Goal: Transaction & Acquisition: Purchase product/service

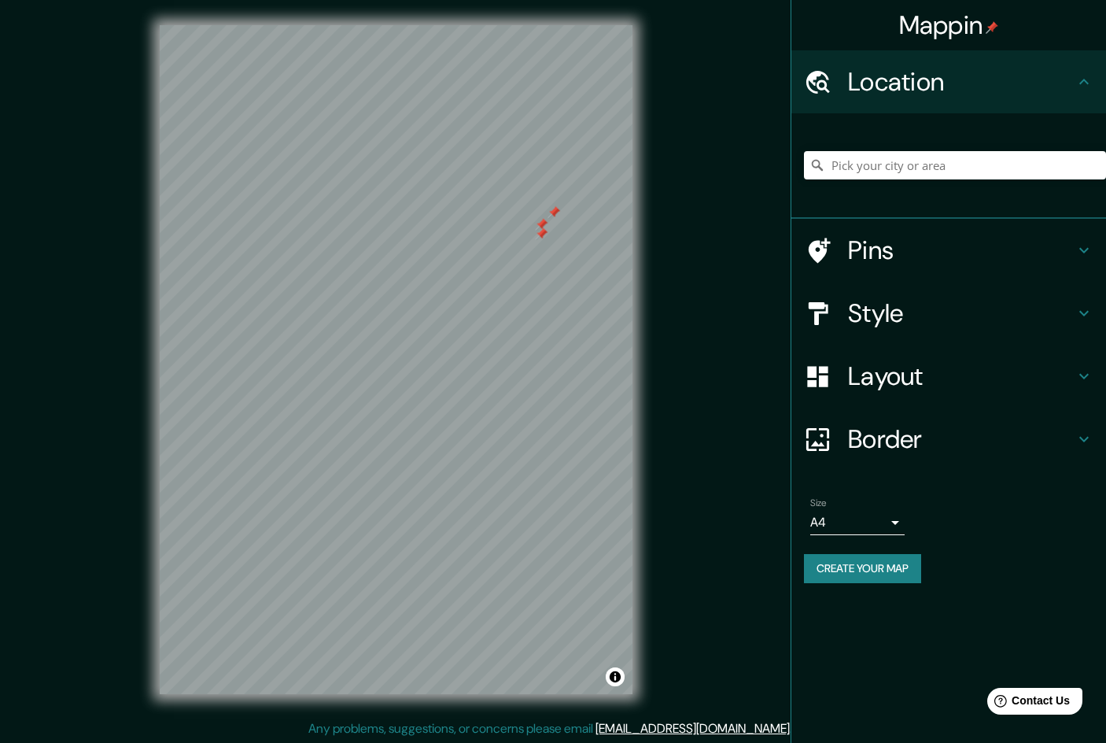
click at [655, 281] on div "© Mapbox © OpenStreetMap Improve this map" at bounding box center [396, 359] width 523 height 719
click at [860, 160] on input "Pick your city or area" at bounding box center [955, 165] width 302 height 28
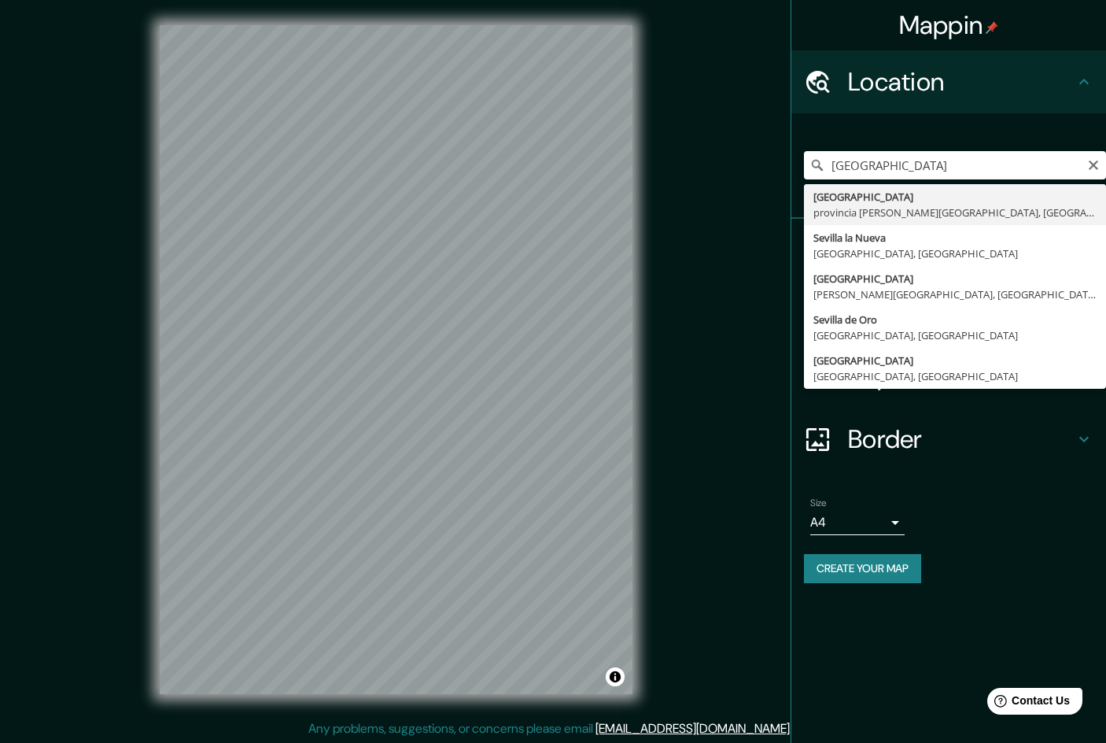
type input "[GEOGRAPHIC_DATA], [GEOGRAPHIC_DATA][PERSON_NAME], [GEOGRAPHIC_DATA]"
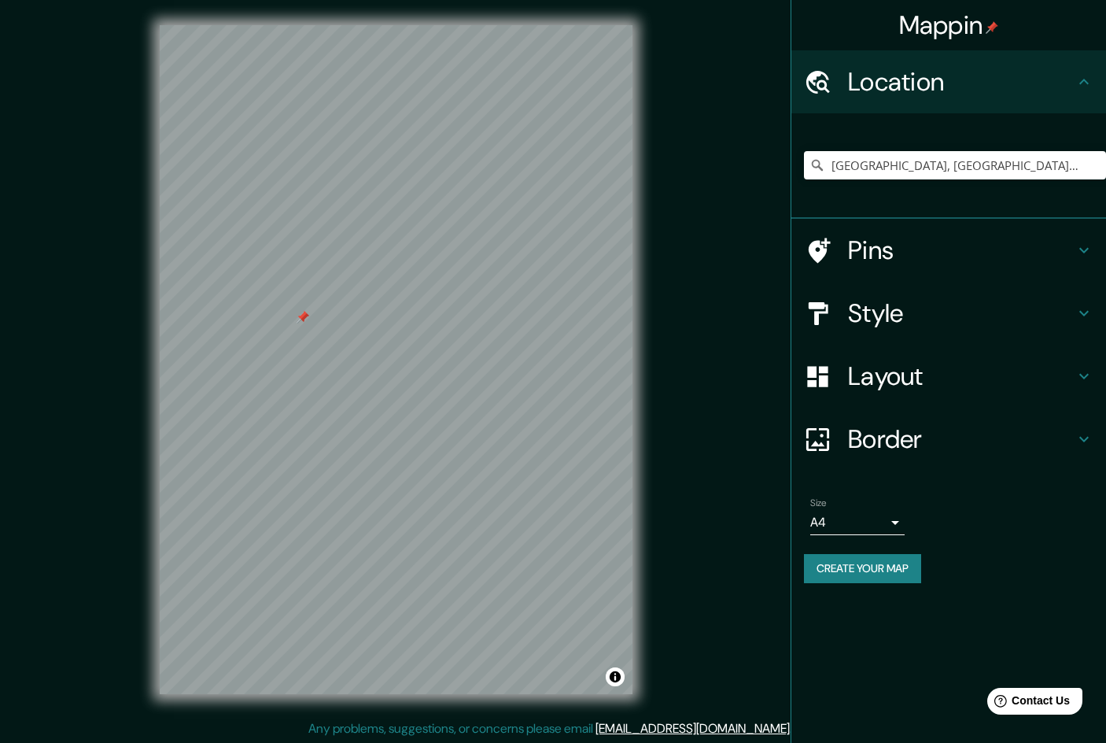
click at [298, 323] on div at bounding box center [303, 317] width 13 height 13
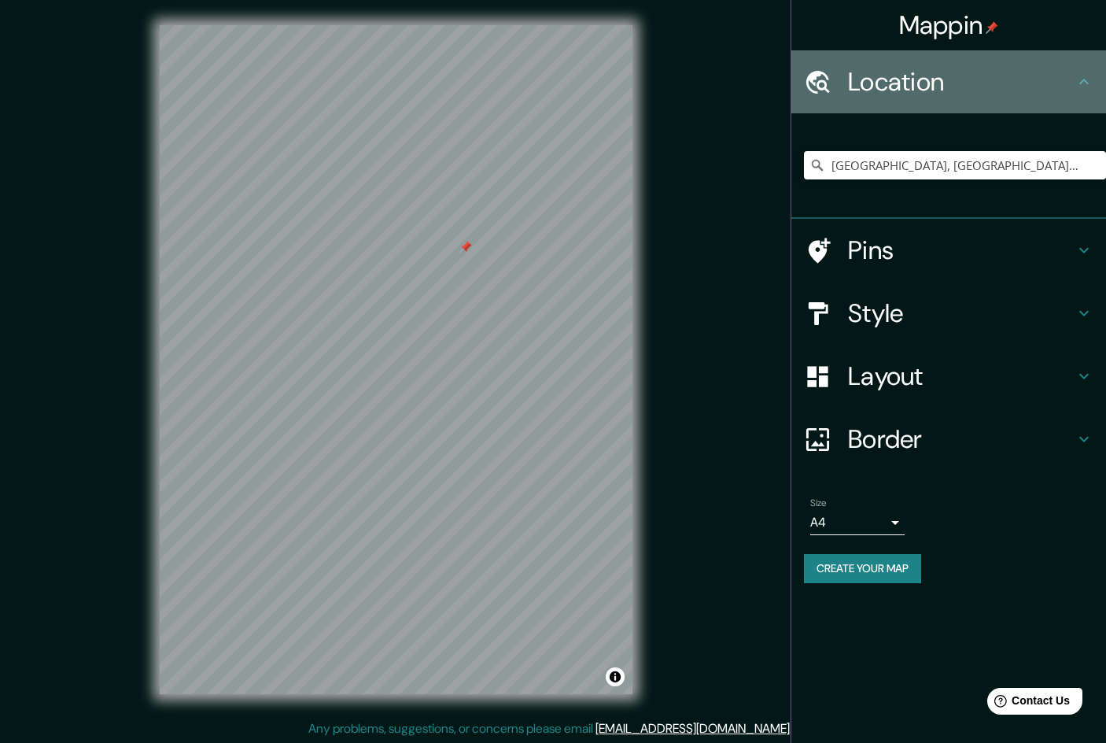
click at [1081, 82] on icon at bounding box center [1084, 82] width 9 height 6
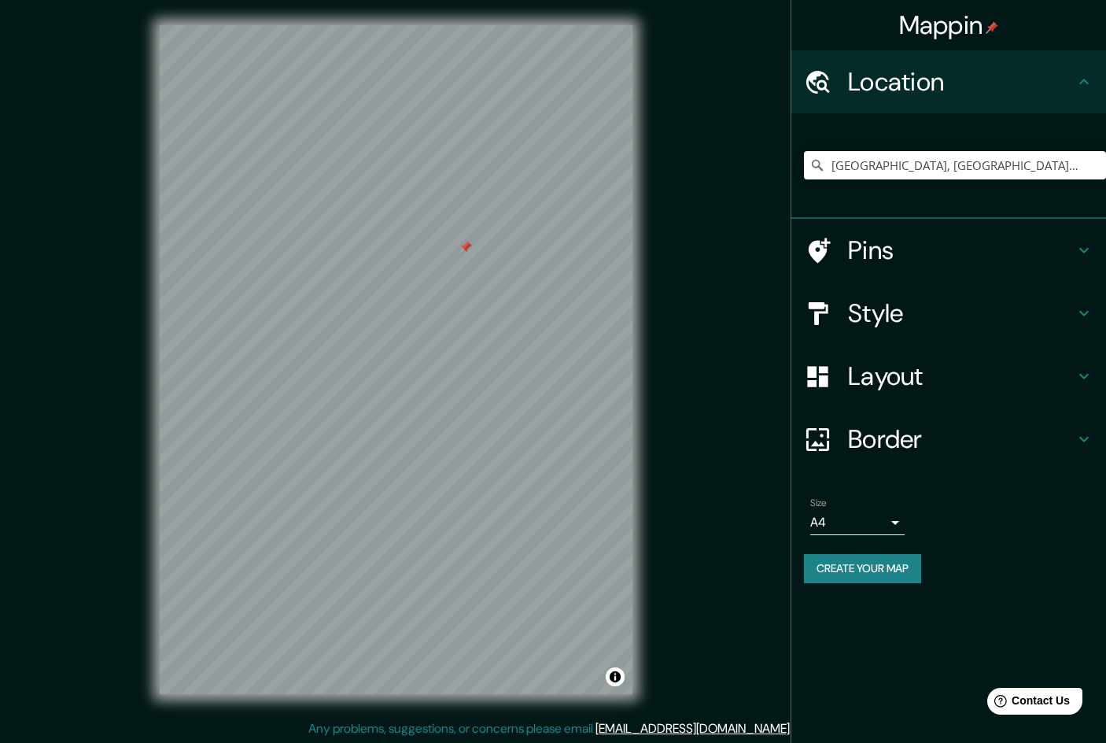
click at [1090, 81] on icon at bounding box center [1084, 81] width 19 height 19
click at [1083, 246] on icon at bounding box center [1084, 250] width 19 height 19
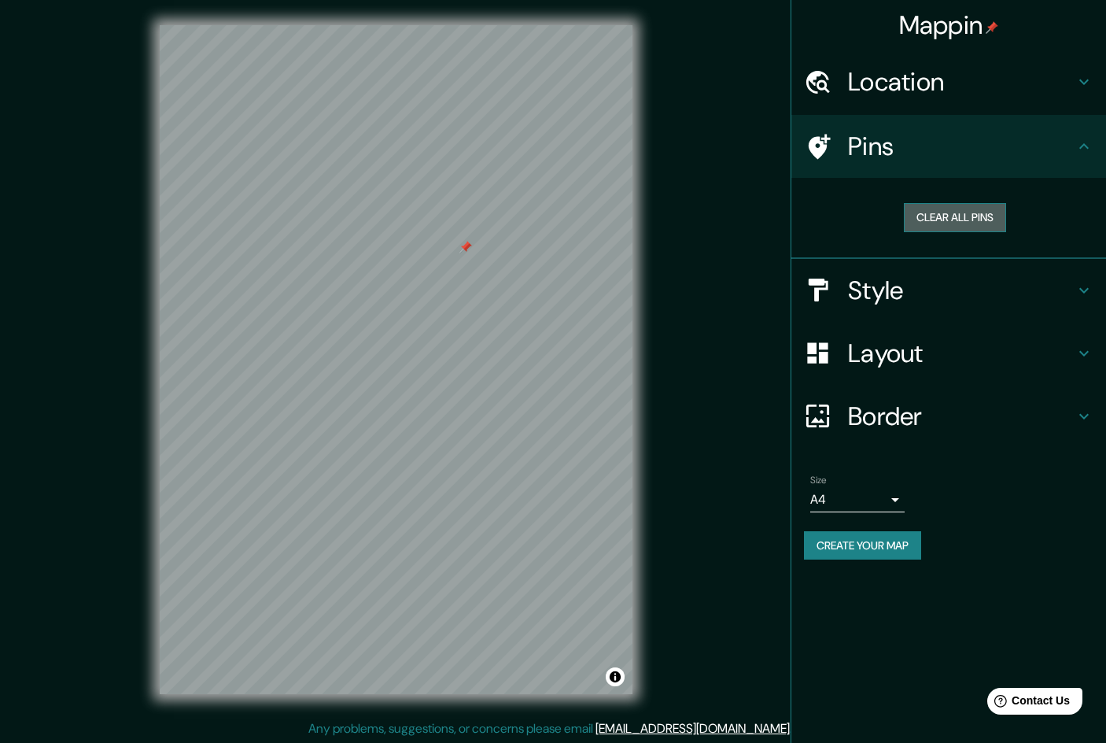
click at [974, 214] on button "Clear all pins" at bounding box center [955, 217] width 102 height 29
click at [1086, 289] on icon at bounding box center [1084, 290] width 9 height 6
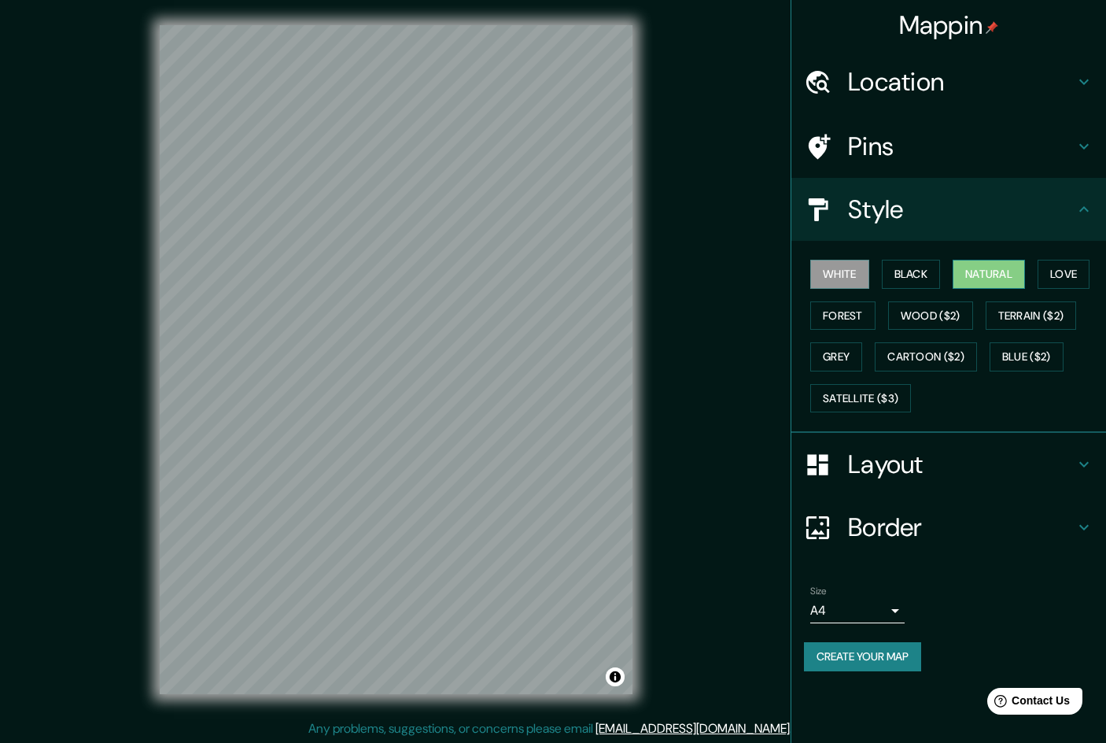
click at [990, 273] on button "Natural" at bounding box center [989, 274] width 72 height 29
click at [1062, 275] on button "Love" at bounding box center [1064, 274] width 52 height 29
click at [851, 316] on button "Forest" at bounding box center [842, 315] width 65 height 29
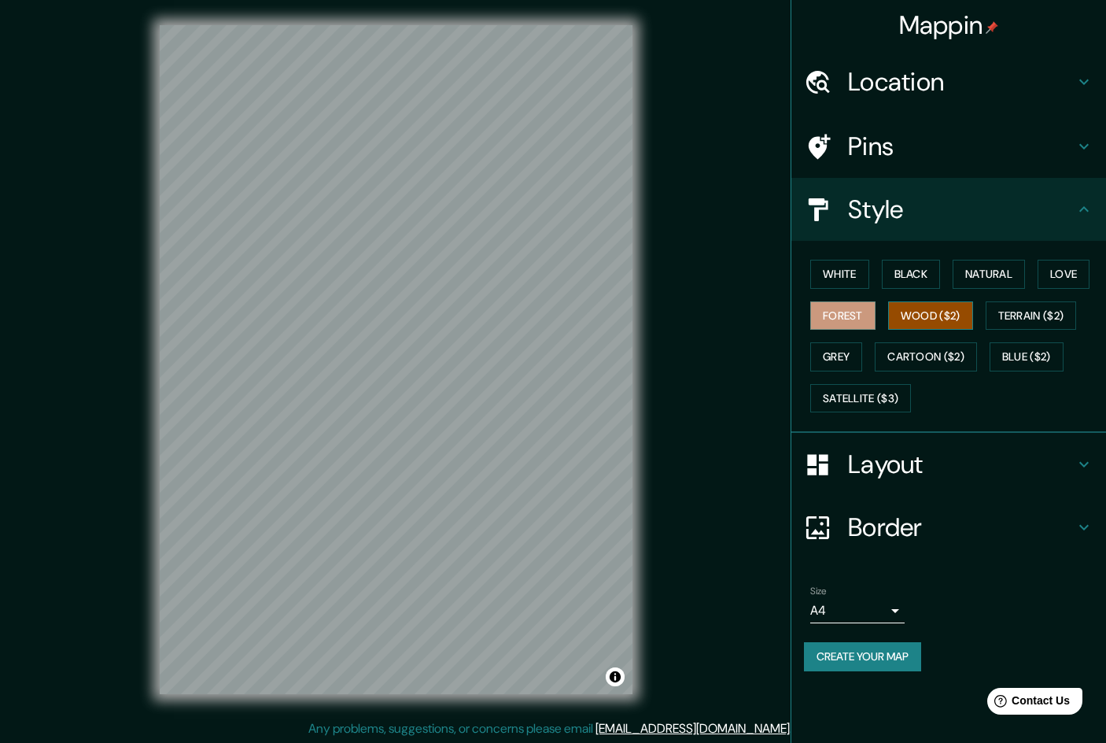
click at [919, 318] on button "Wood ($2)" at bounding box center [930, 315] width 85 height 29
click at [1017, 312] on button "Terrain ($2)" at bounding box center [1031, 315] width 91 height 29
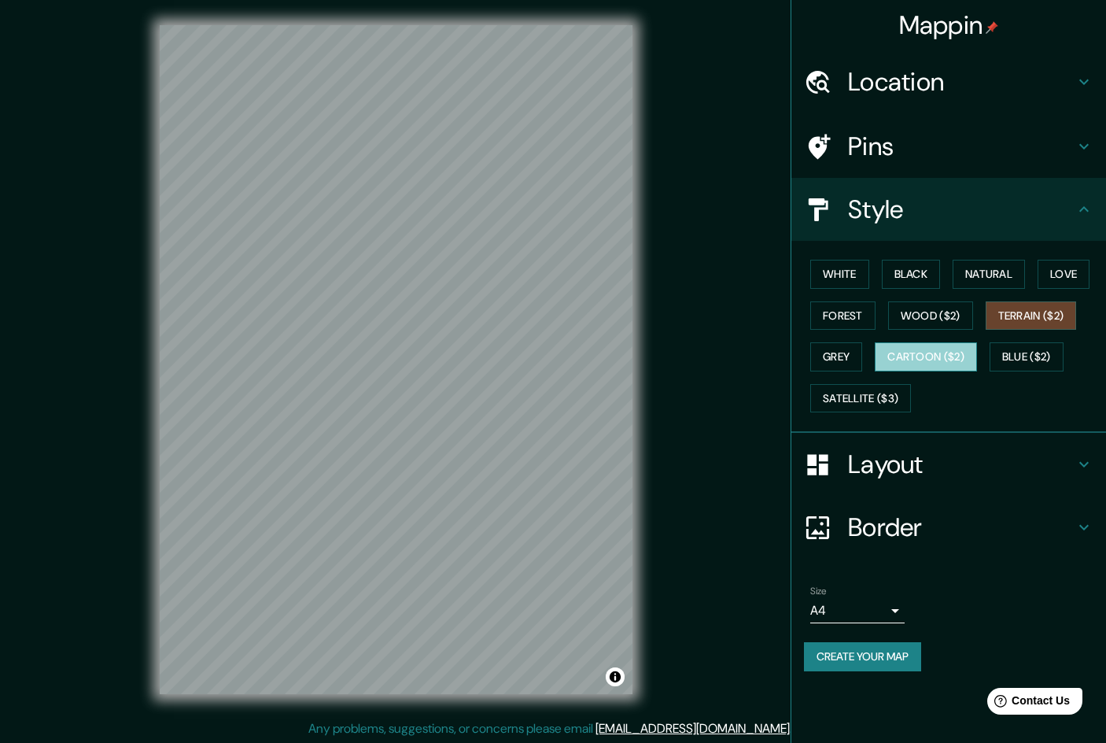
click at [920, 358] on button "Cartoon ($2)" at bounding box center [926, 356] width 102 height 29
click at [1041, 356] on button "Blue ($2)" at bounding box center [1027, 356] width 74 height 29
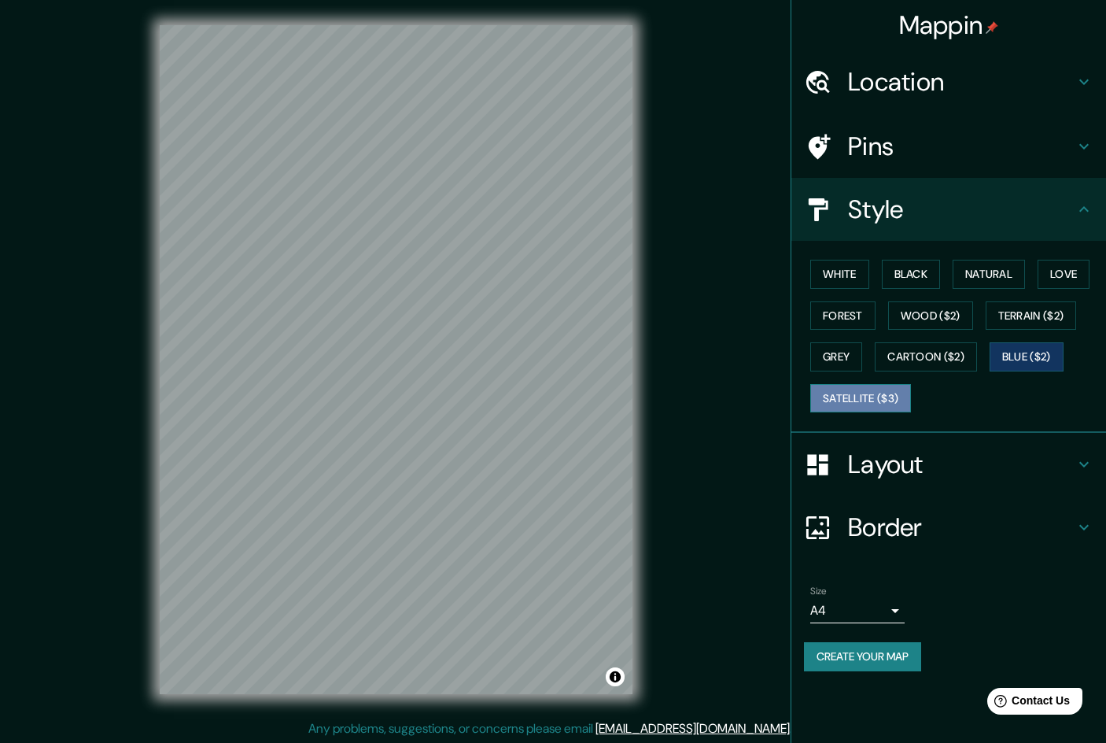
click at [874, 401] on button "Satellite ($3)" at bounding box center [860, 398] width 101 height 29
click at [916, 308] on button "Wood ($2)" at bounding box center [930, 315] width 85 height 29
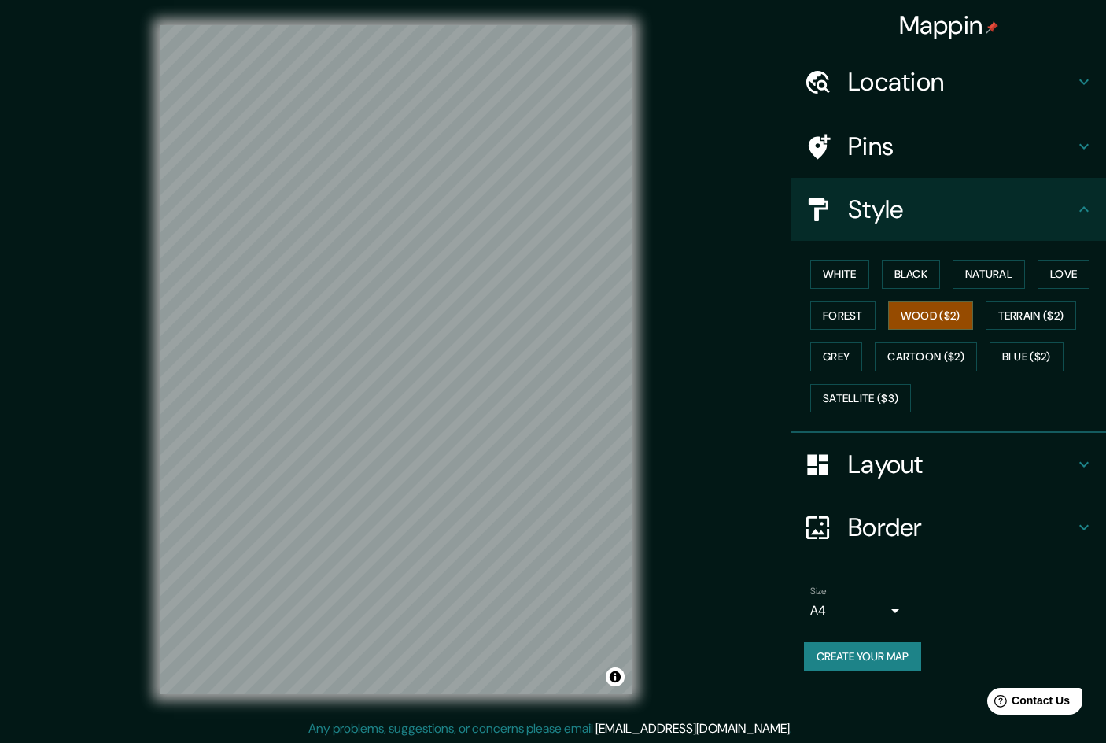
click at [633, 409] on div "© Mapbox © OpenStreetMap Improve this map" at bounding box center [396, 359] width 523 height 719
click at [859, 394] on button "Satellite ($3)" at bounding box center [860, 398] width 101 height 29
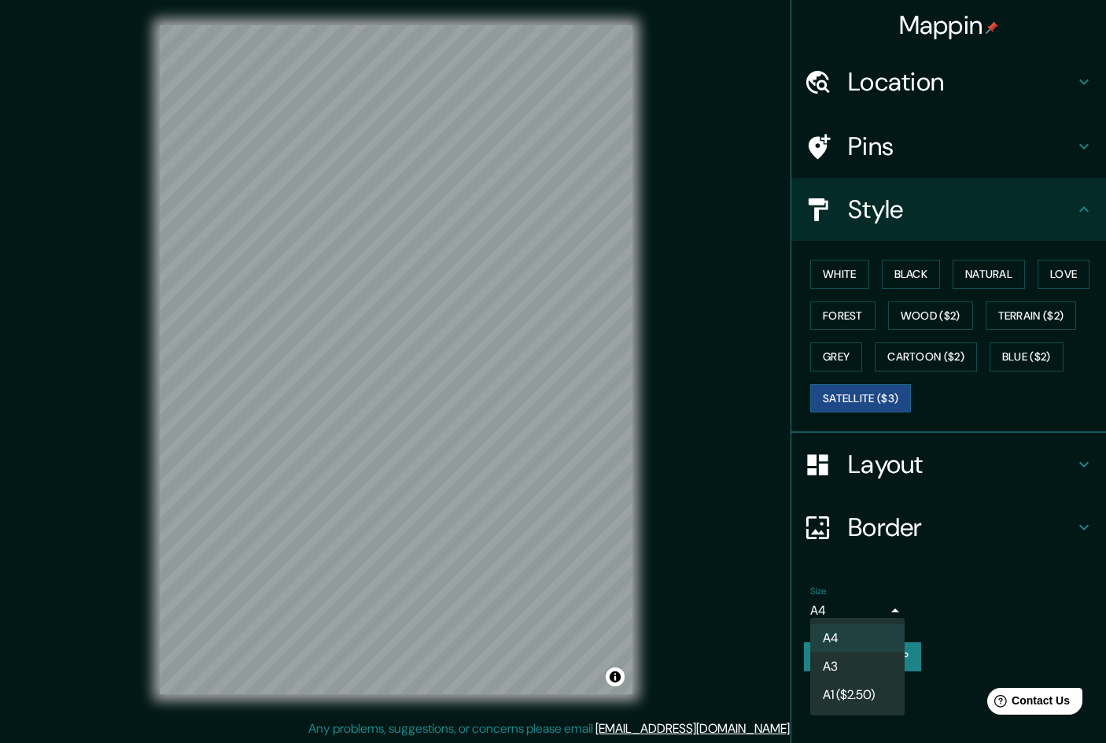
click at [899, 605] on body "Mappin Location [GEOGRAPHIC_DATA], [GEOGRAPHIC_DATA][PERSON_NAME], [GEOGRAPHIC_…" at bounding box center [553, 371] width 1106 height 743
click at [869, 663] on li "A3" at bounding box center [857, 666] width 94 height 28
click at [896, 604] on body "Mappin Location [GEOGRAPHIC_DATA], [GEOGRAPHIC_DATA][PERSON_NAME], [GEOGRAPHIC_…" at bounding box center [553, 371] width 1106 height 743
click at [1080, 146] on div at bounding box center [553, 371] width 1106 height 743
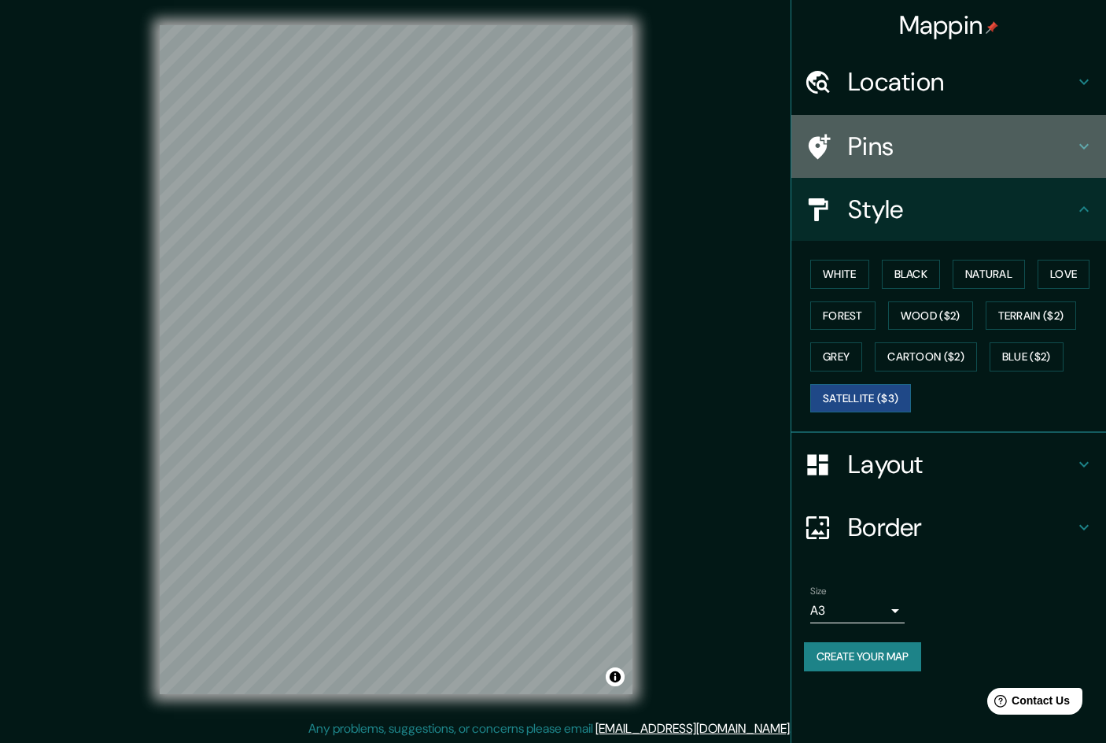
click at [1081, 146] on icon at bounding box center [1084, 147] width 9 height 6
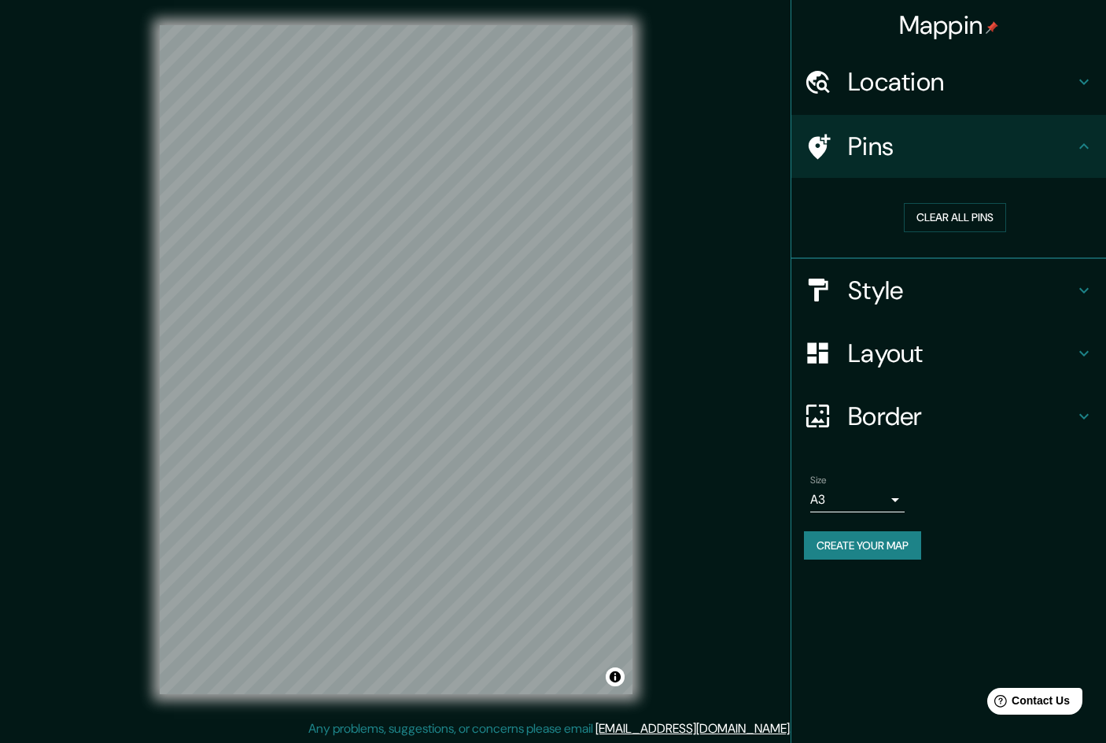
click at [1081, 146] on icon at bounding box center [1084, 146] width 9 height 6
click at [962, 212] on button "Clear all pins" at bounding box center [955, 217] width 102 height 29
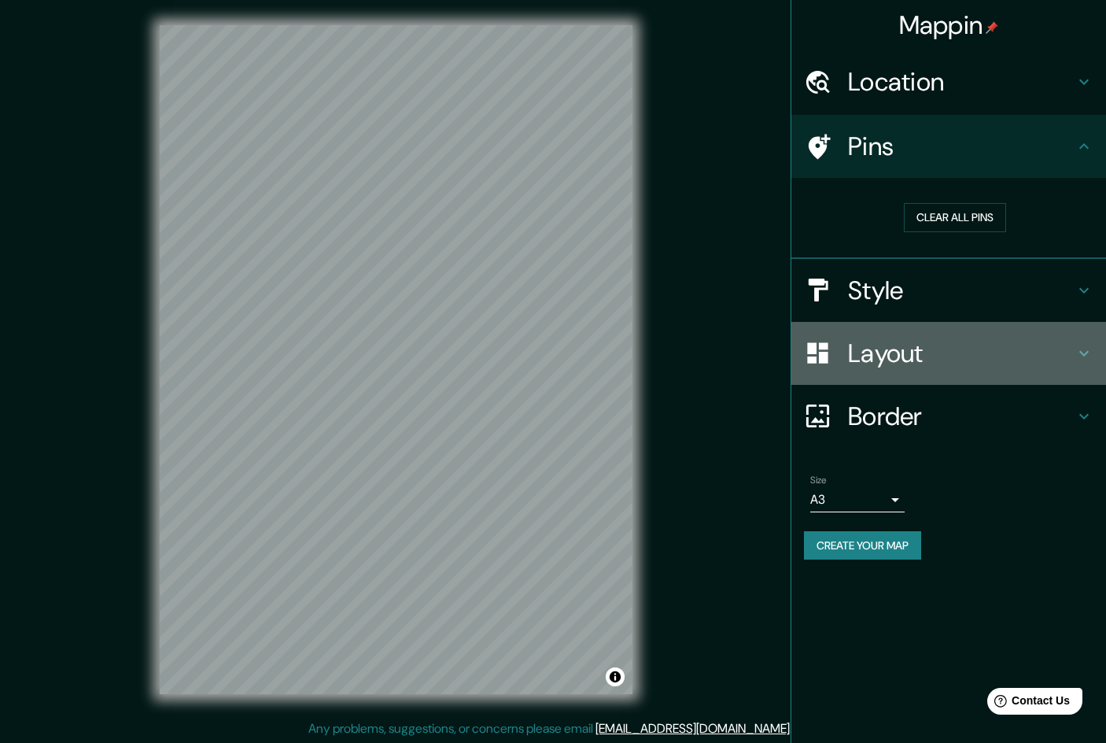
click at [1083, 349] on icon at bounding box center [1084, 353] width 19 height 19
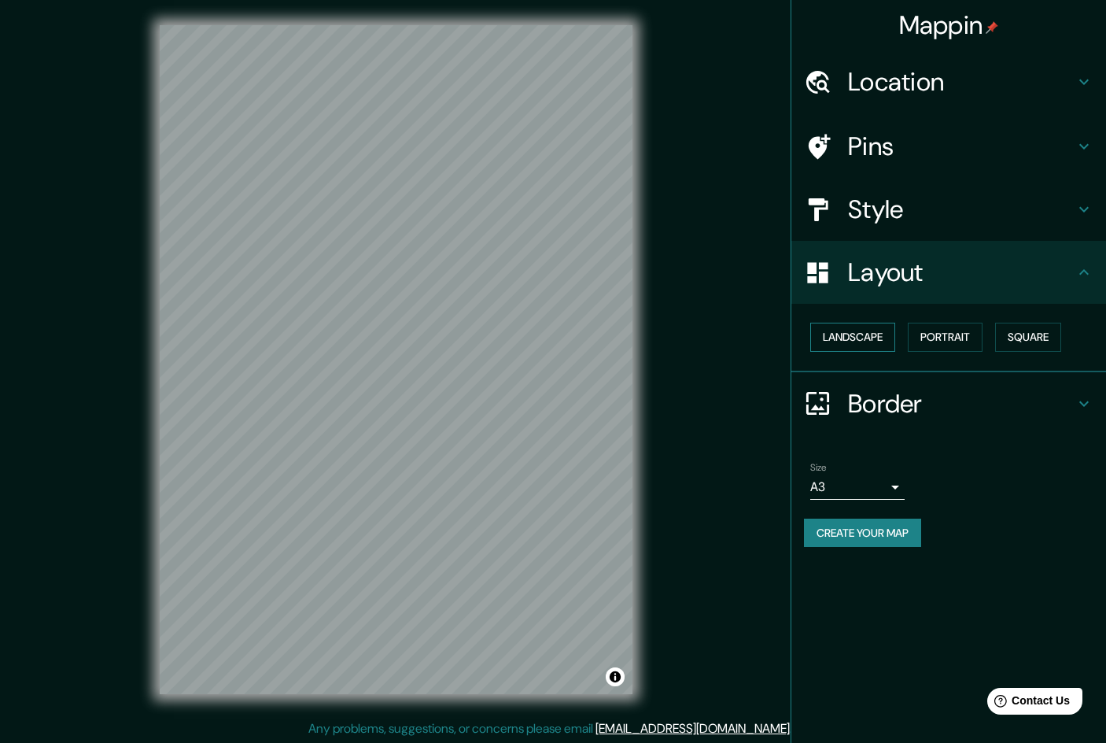
click at [853, 334] on button "Landscape" at bounding box center [852, 337] width 85 height 29
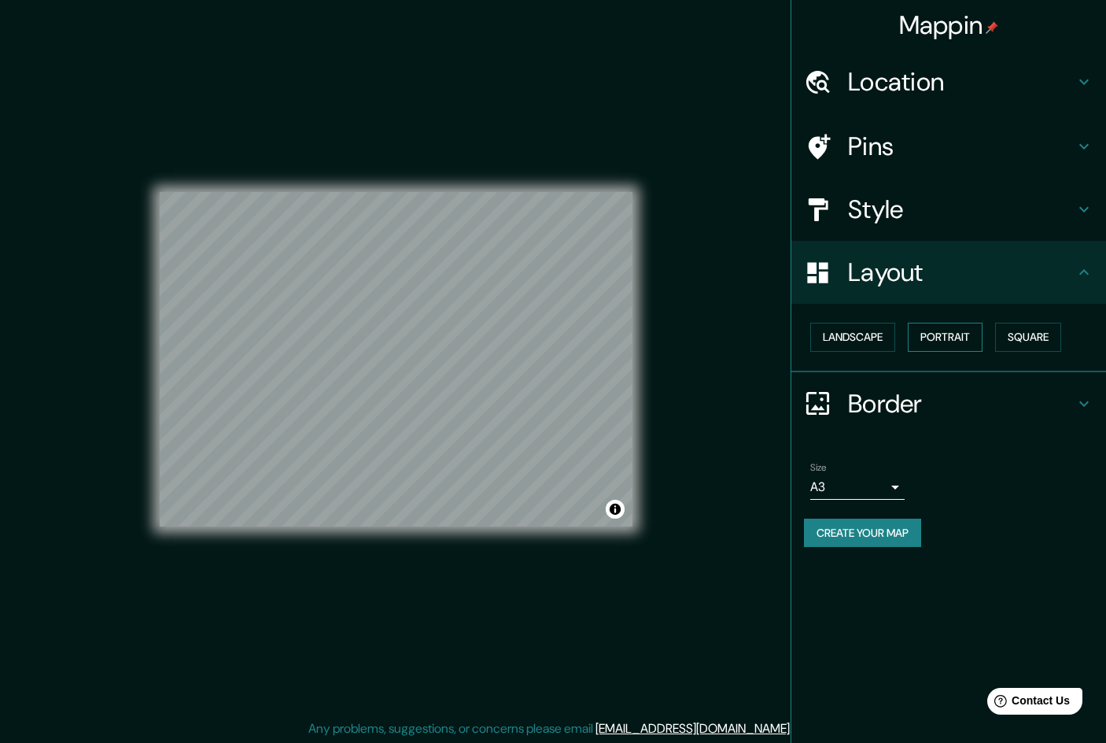
click at [934, 334] on button "Portrait" at bounding box center [945, 337] width 75 height 29
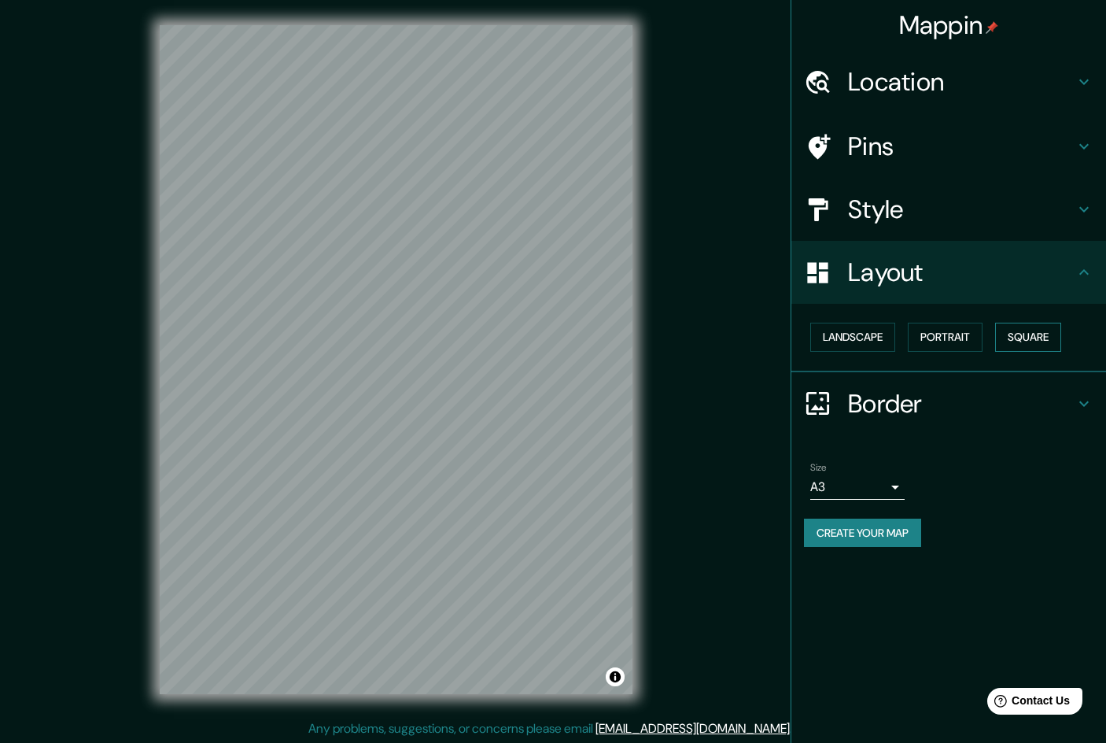
click at [1014, 335] on button "Square" at bounding box center [1028, 337] width 66 height 29
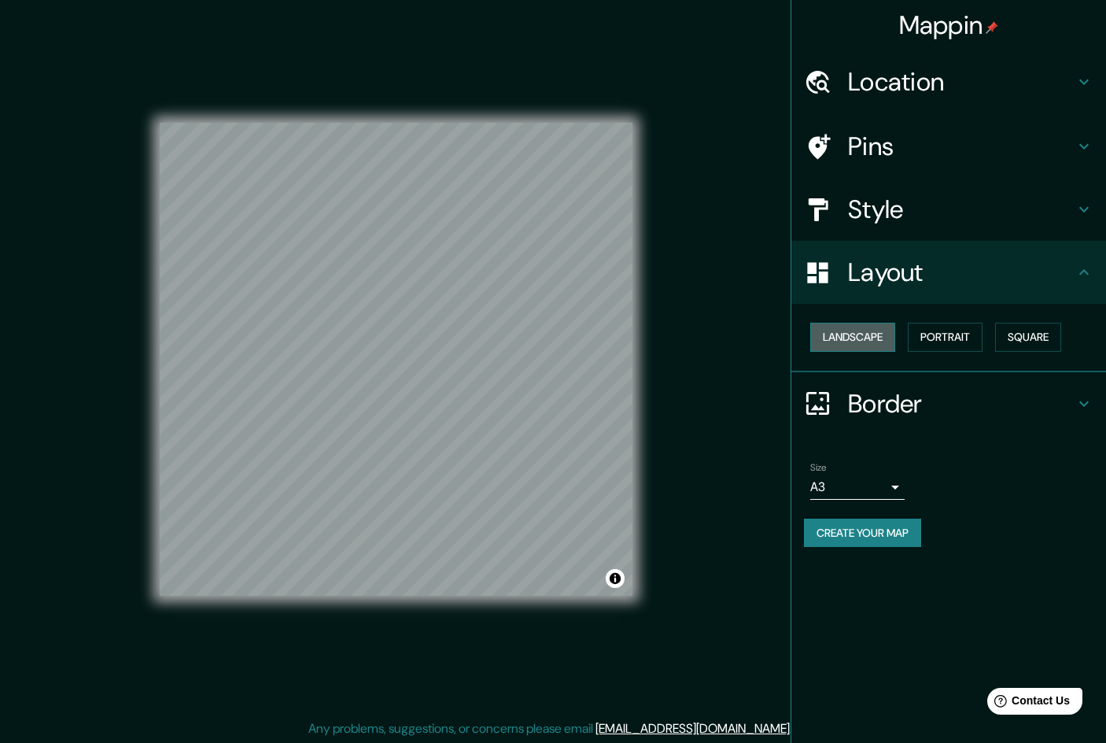
click at [868, 337] on button "Landscape" at bounding box center [852, 337] width 85 height 29
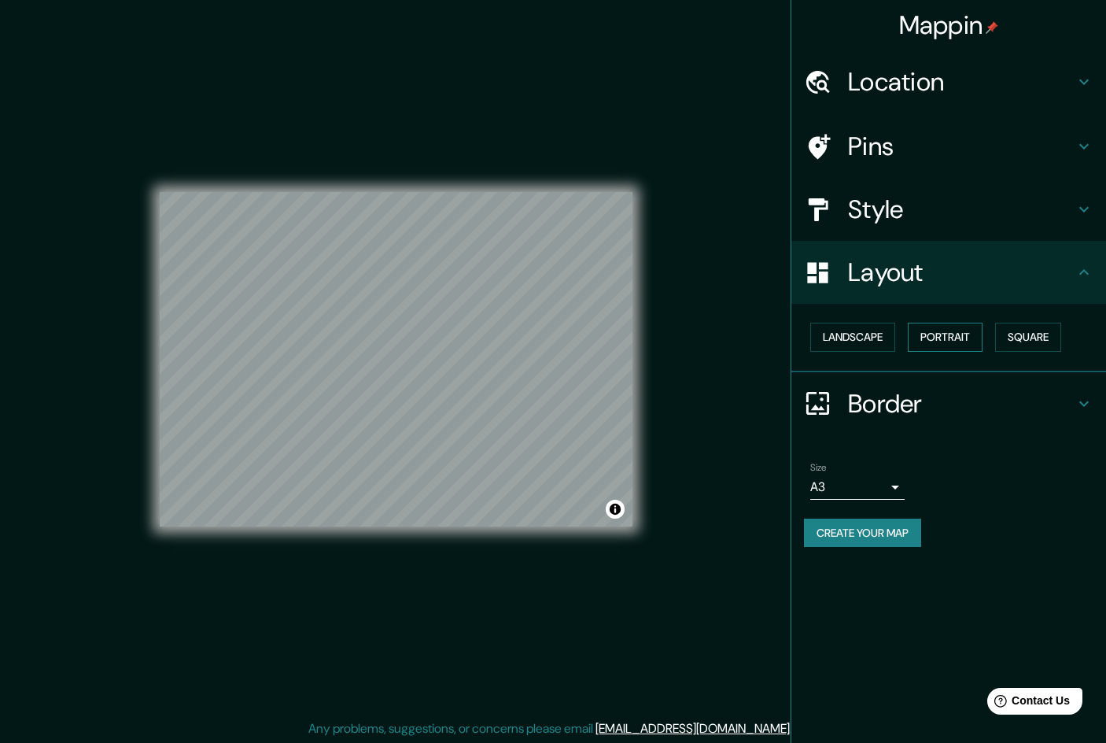
click at [932, 337] on button "Portrait" at bounding box center [945, 337] width 75 height 29
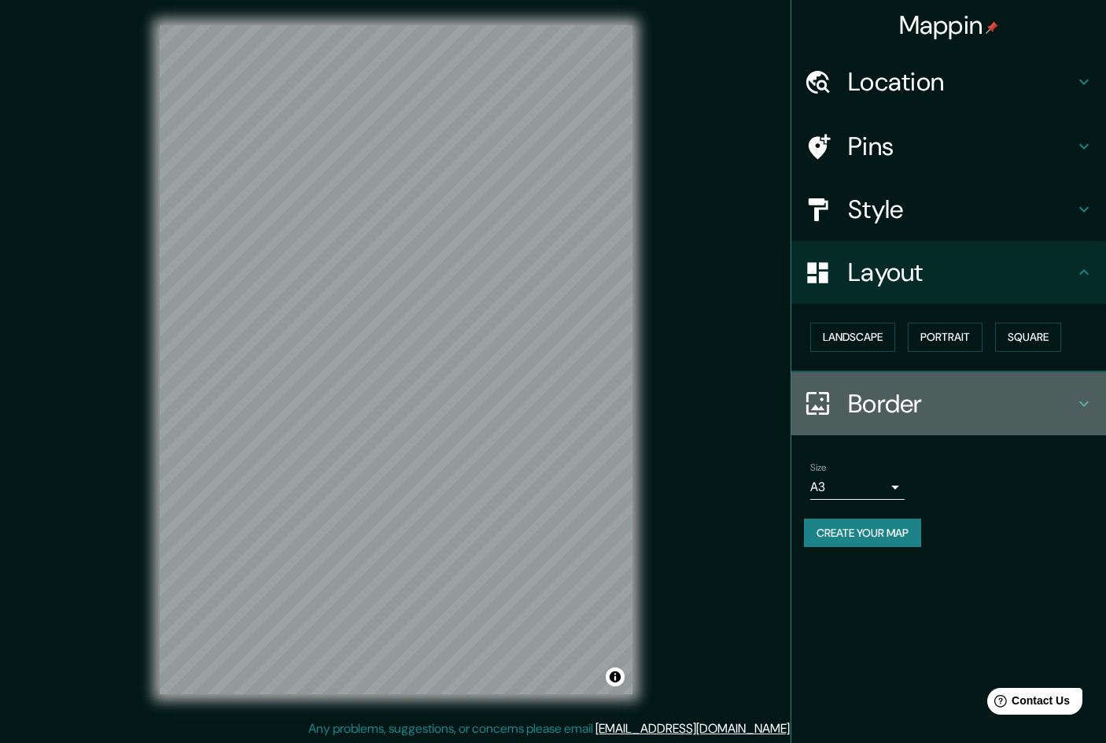
click at [867, 398] on h4 "Border" at bounding box center [961, 403] width 227 height 31
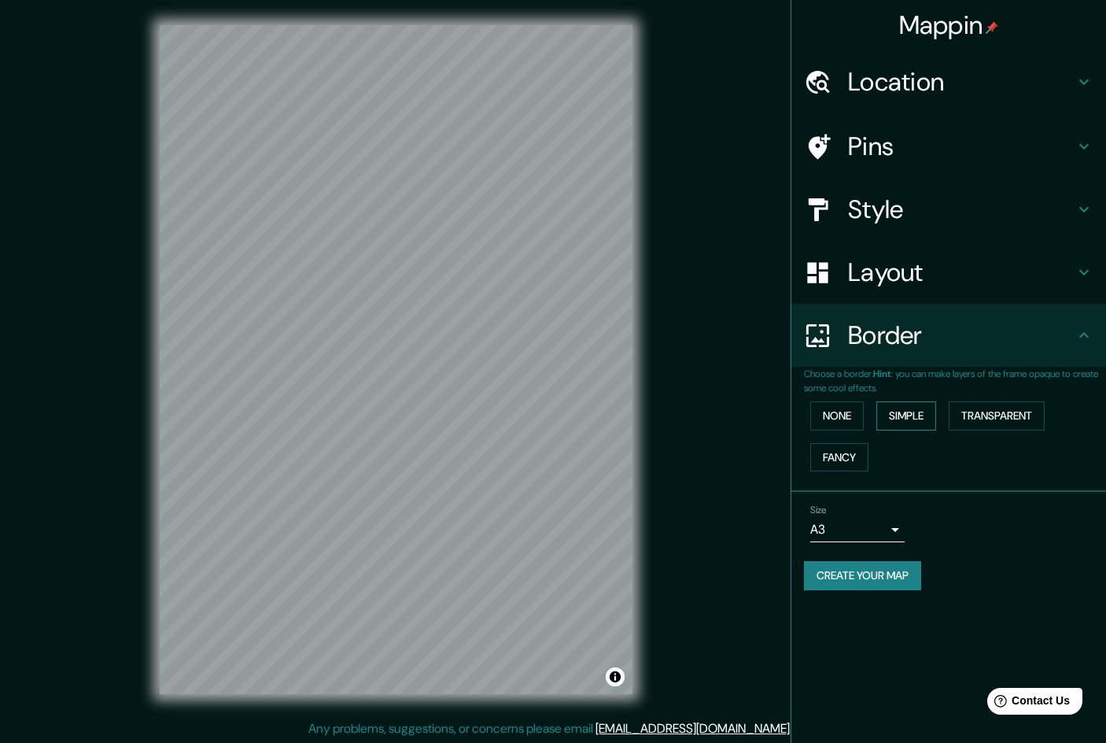
click at [902, 410] on button "Simple" at bounding box center [907, 415] width 60 height 29
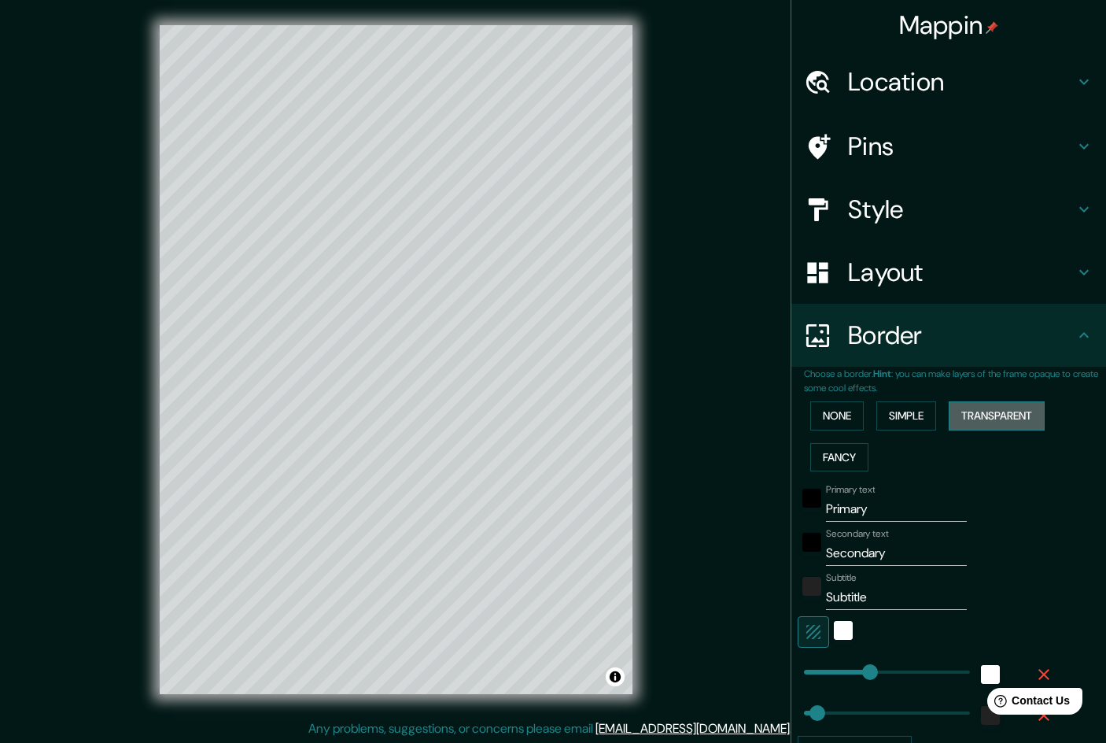
click at [991, 419] on button "Transparent" at bounding box center [997, 415] width 96 height 29
click at [847, 450] on button "Fancy" at bounding box center [839, 457] width 58 height 29
drag, startPoint x: 879, startPoint y: 504, endPoint x: 812, endPoint y: 503, distance: 66.9
click at [812, 503] on div "Primary text Primary" at bounding box center [927, 503] width 258 height 38
type input "A"
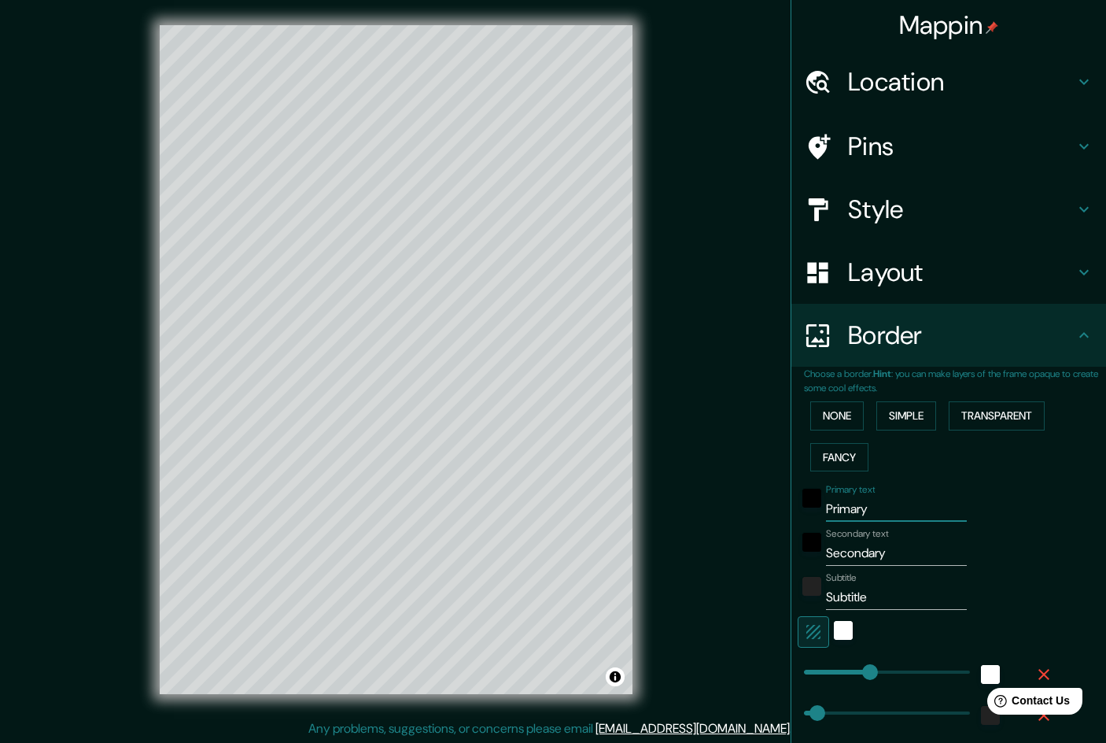
type input "240"
type input "48"
type input "24"
type input "Al"
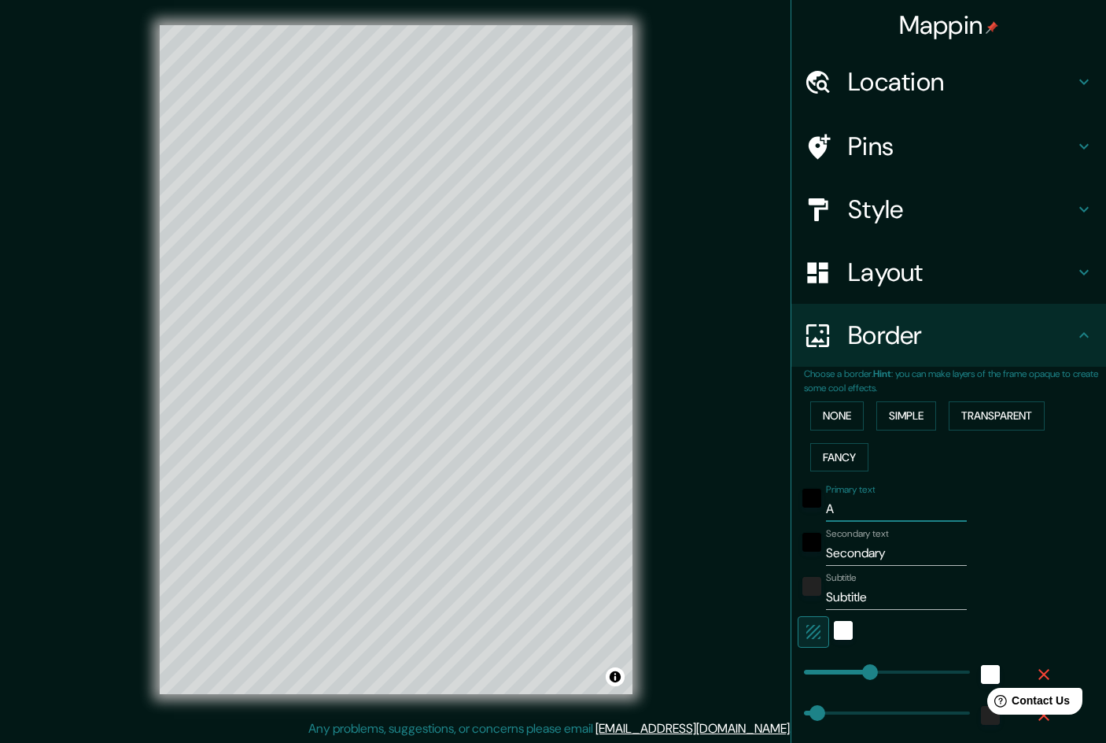
type input "240"
type input "48"
type input "24"
type input "Alc"
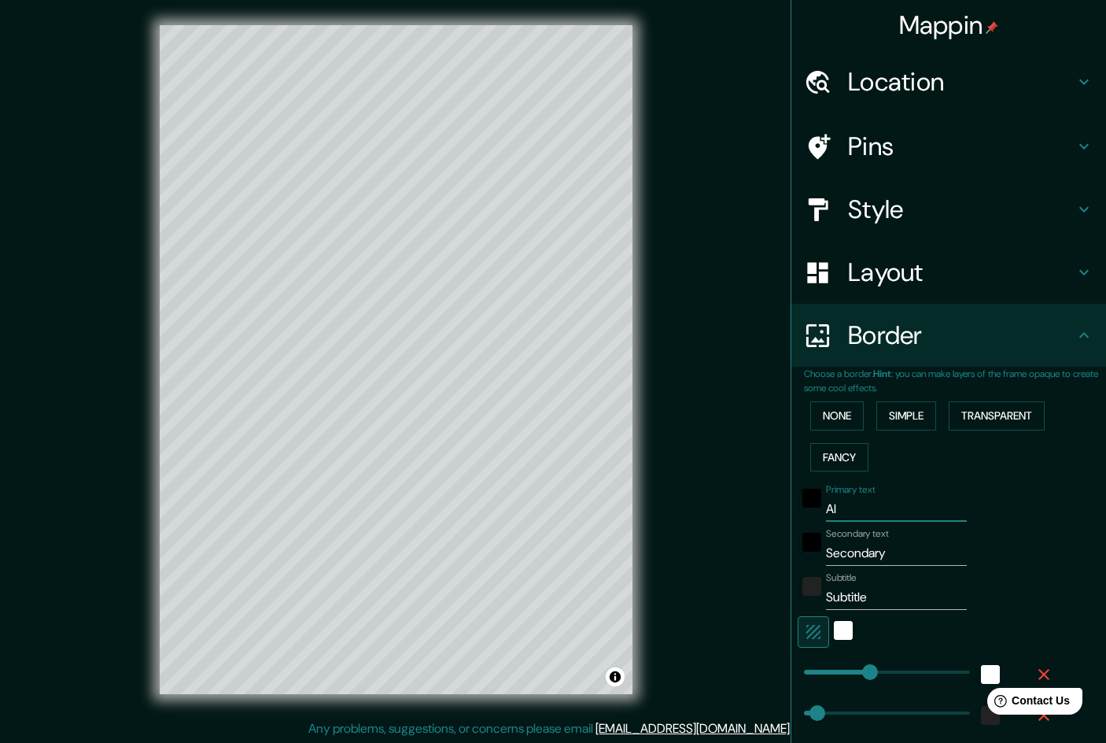
type input "240"
type input "48"
type input "24"
type input "Alca"
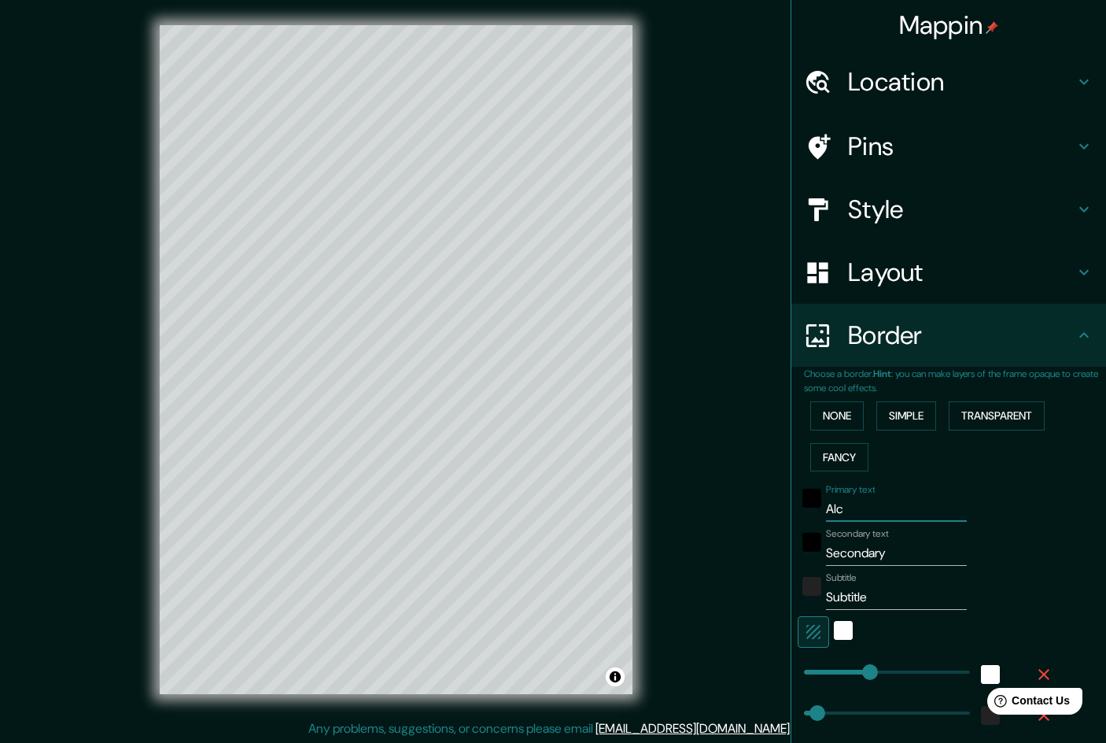
type input "240"
type input "48"
type input "24"
type input "Alcal"
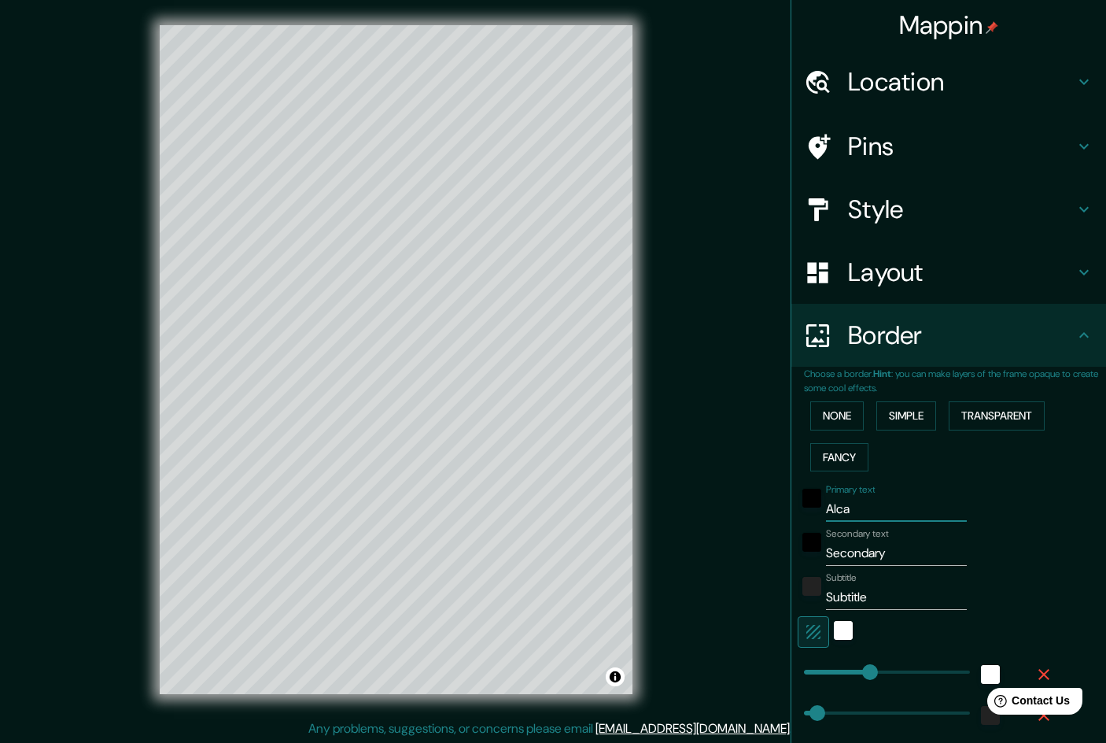
type input "240"
type input "48"
type input "24"
type input "Alcal´"
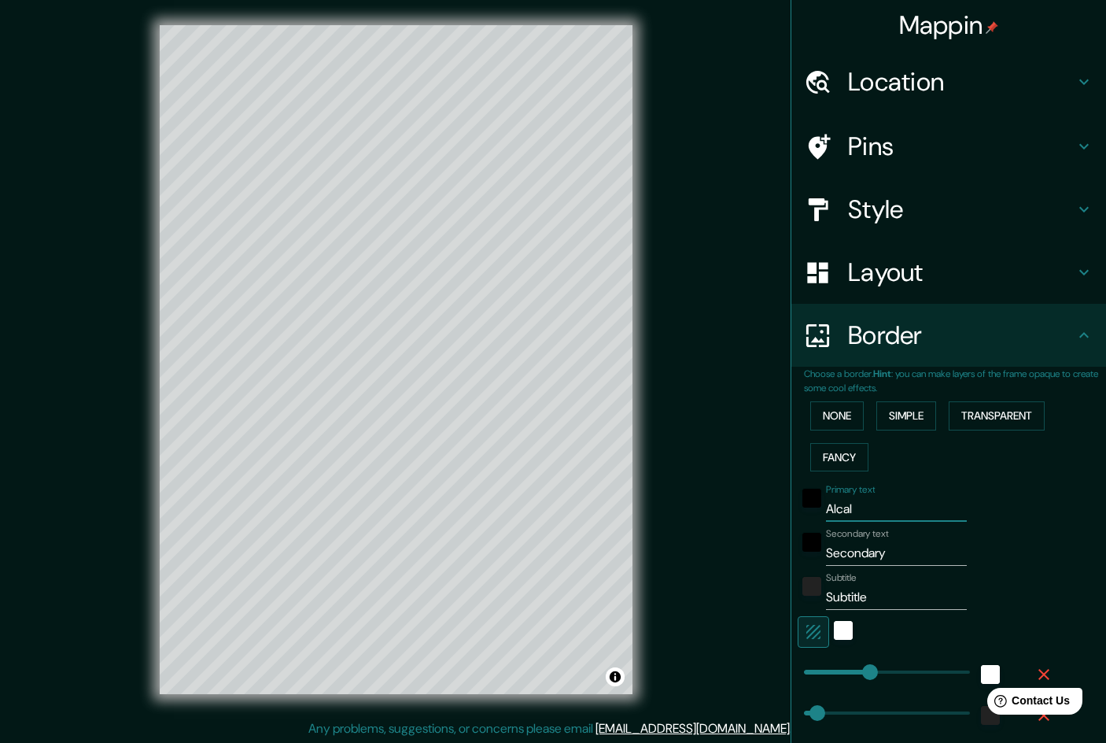
type input "240"
type input "48"
type input "24"
type input "[GEOGRAPHIC_DATA]"
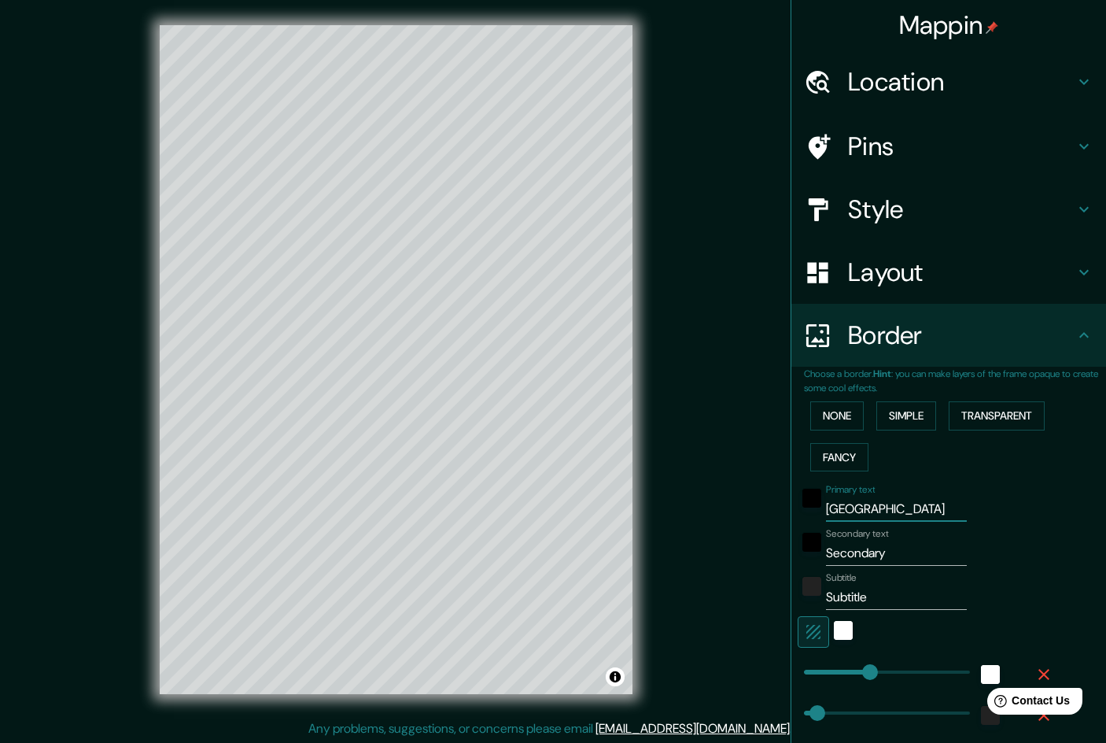
type input "240"
type input "48"
type input "24"
type input "Alcal"
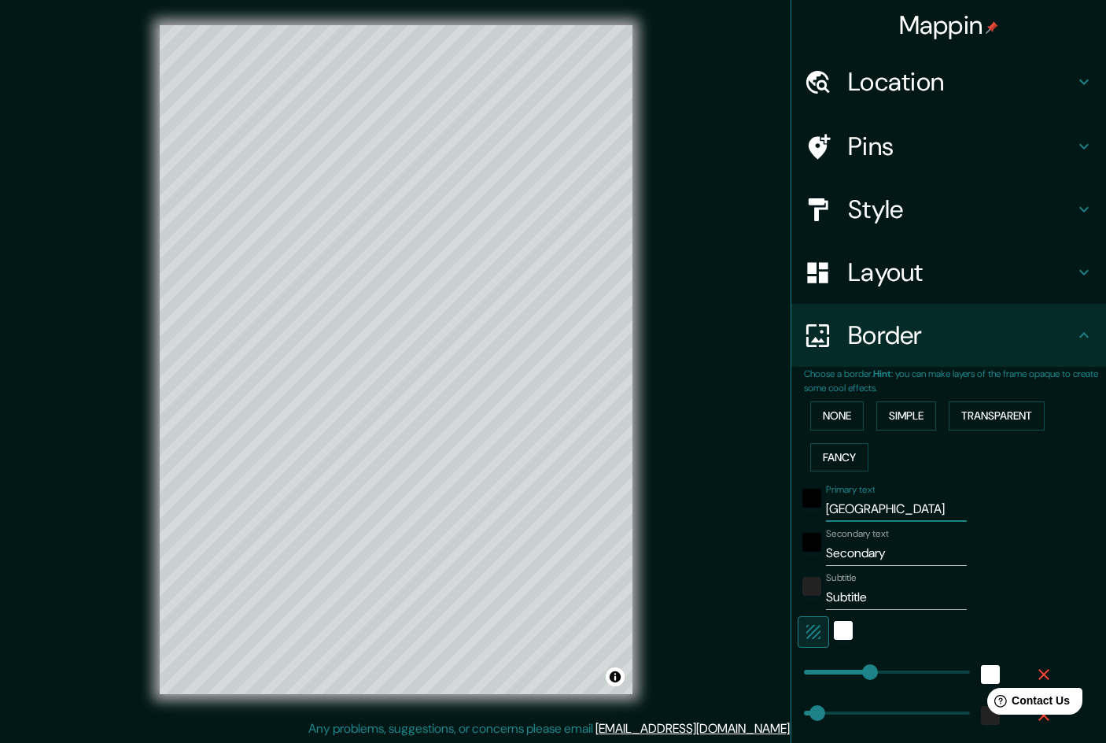
type input "240"
type input "48"
type input "24"
type input "Alca"
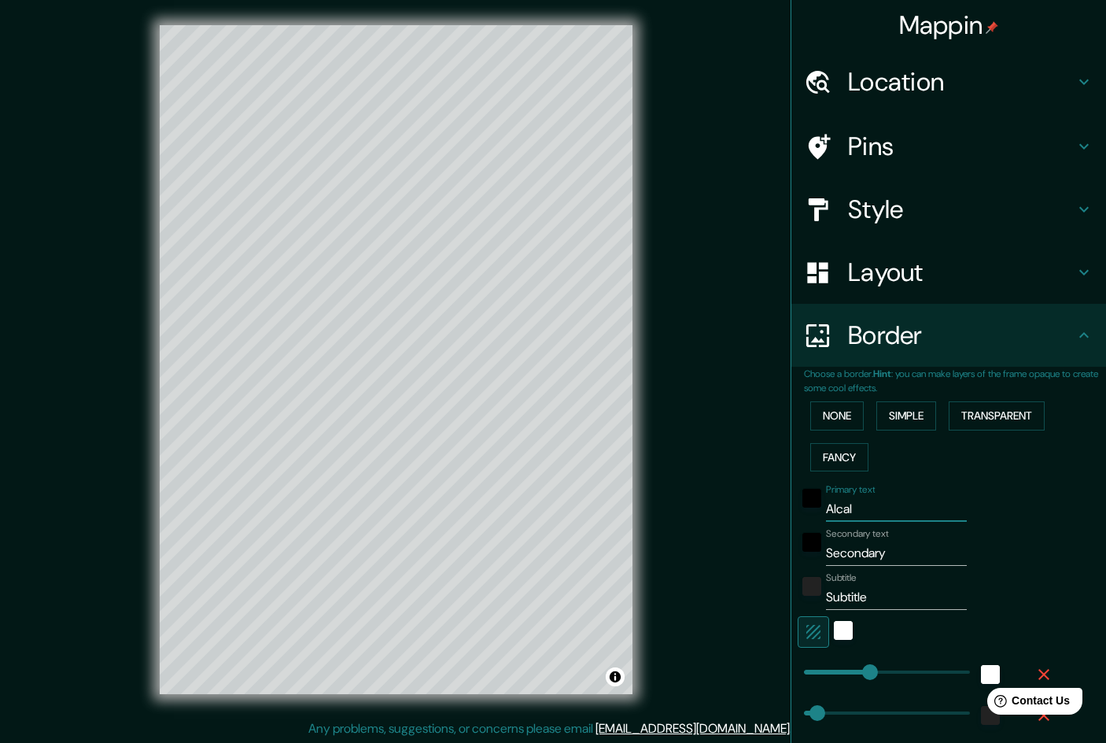
type input "240"
type input "48"
type input "24"
type input "Alc"
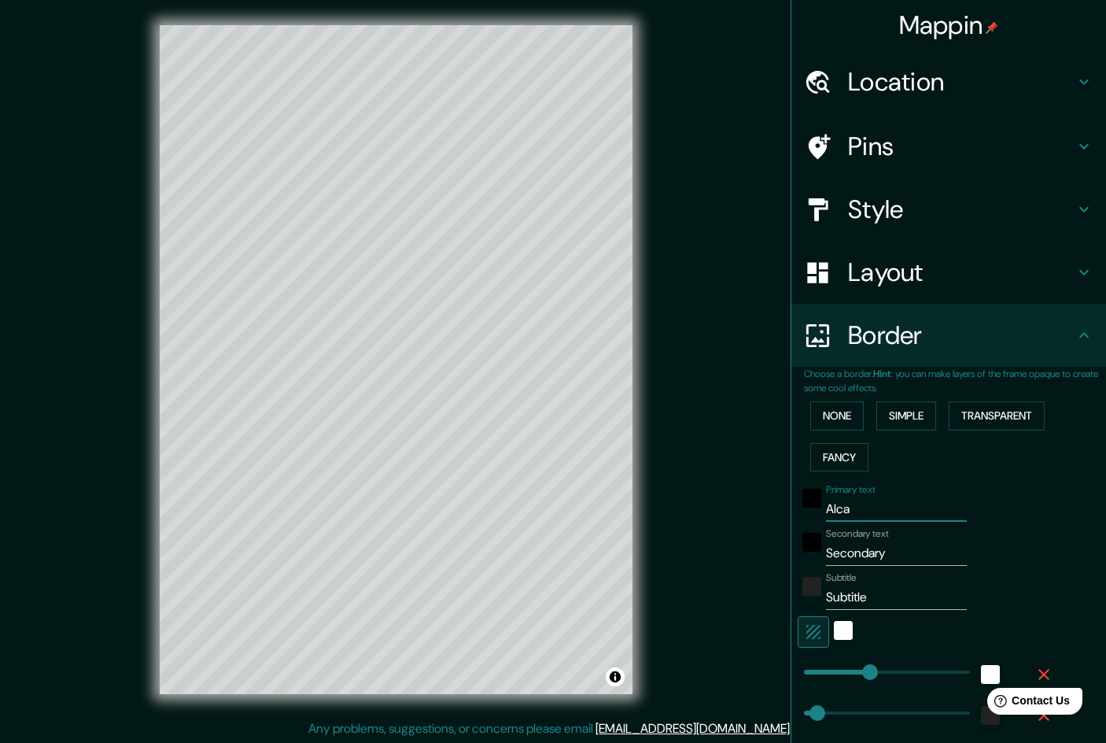
type input "240"
type input "48"
type input "24"
type input "Al"
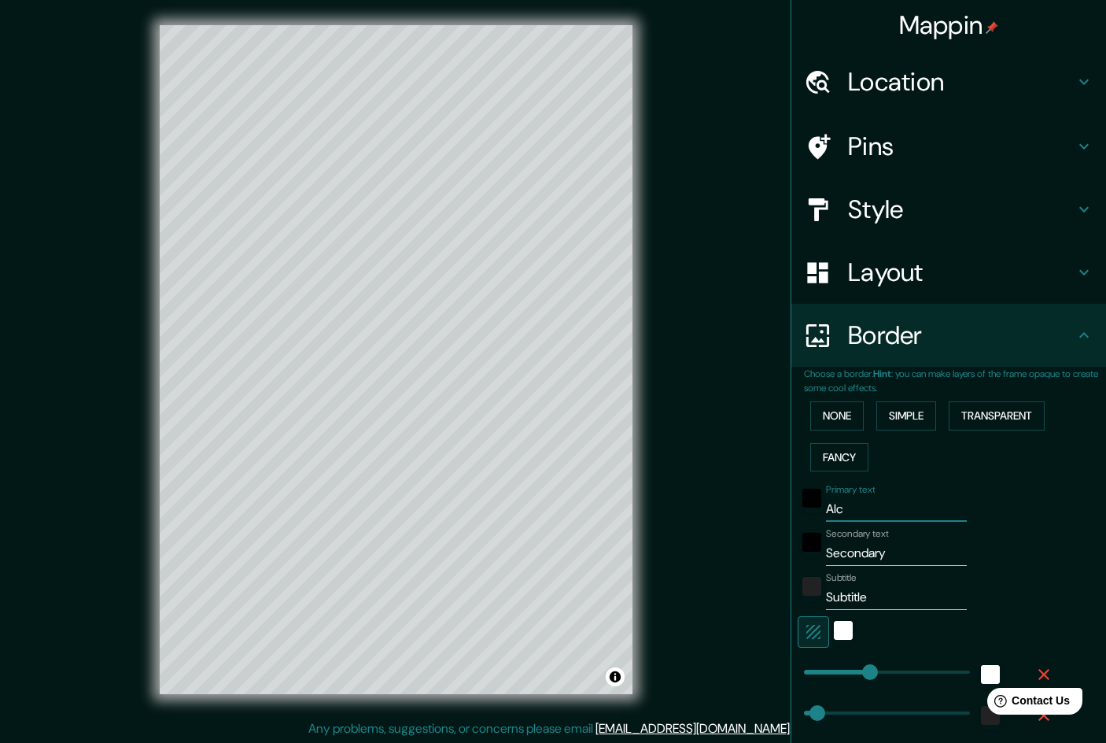
type input "240"
type input "48"
type input "24"
type input "A"
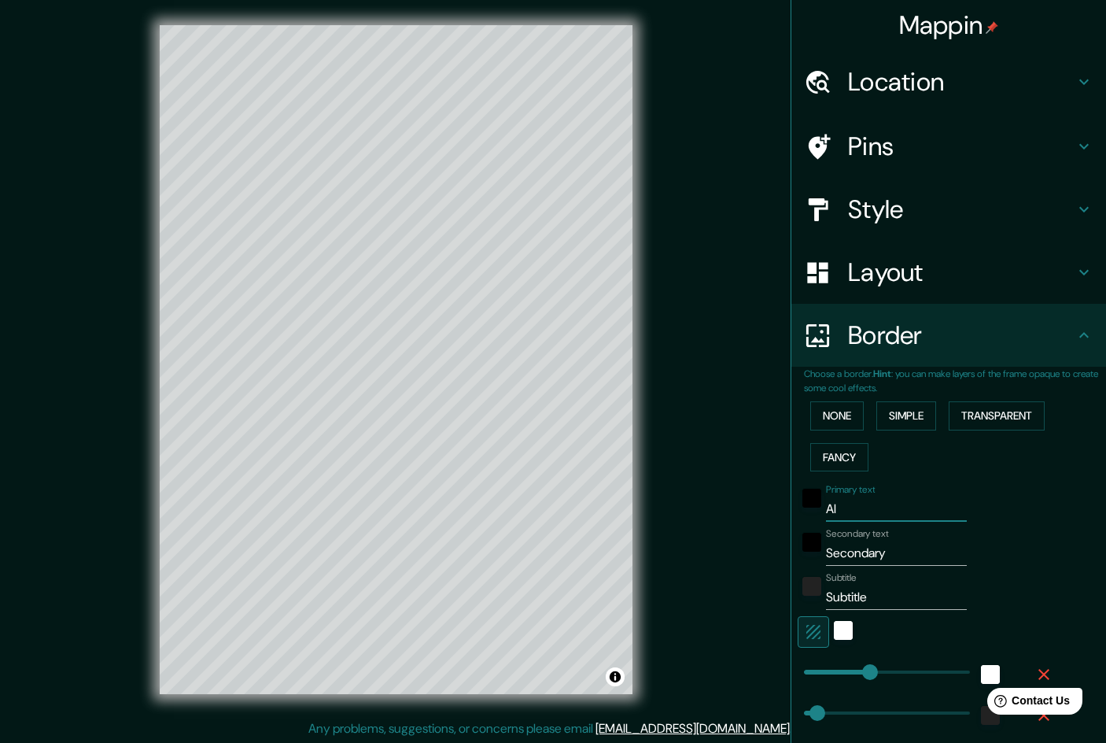
type input "240"
type input "48"
type input "24"
type input "240"
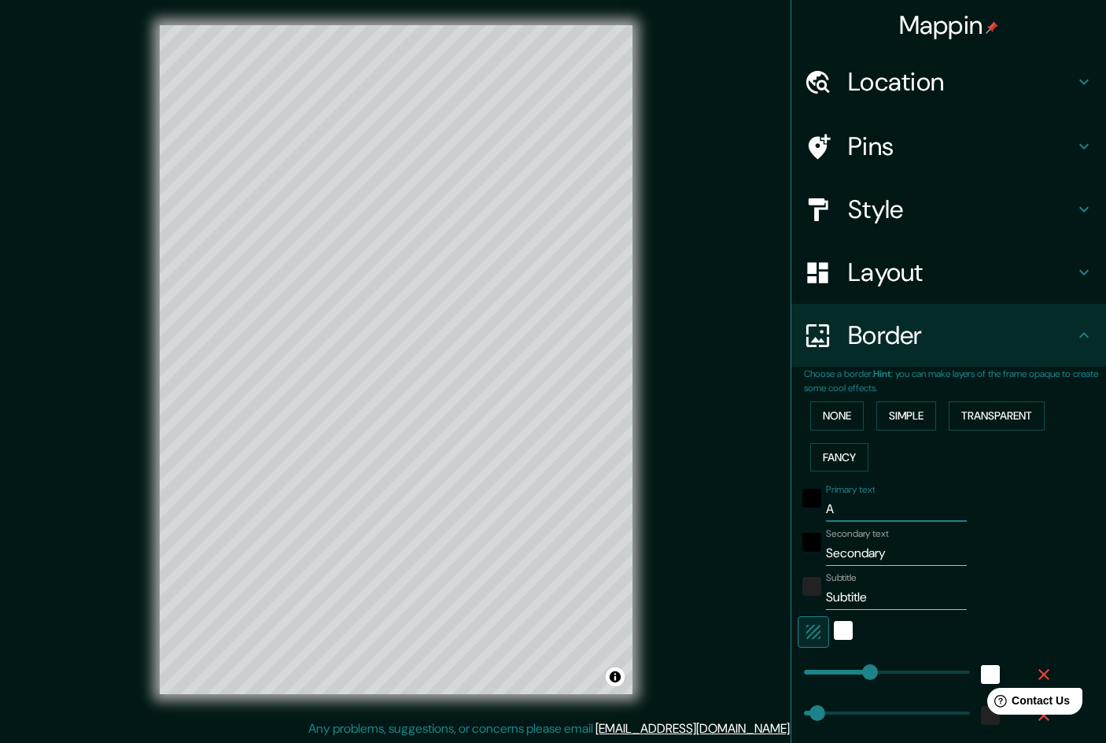
type input "48"
type input "24"
click at [816, 627] on icon "button" at bounding box center [813, 631] width 19 height 19
type input "240"
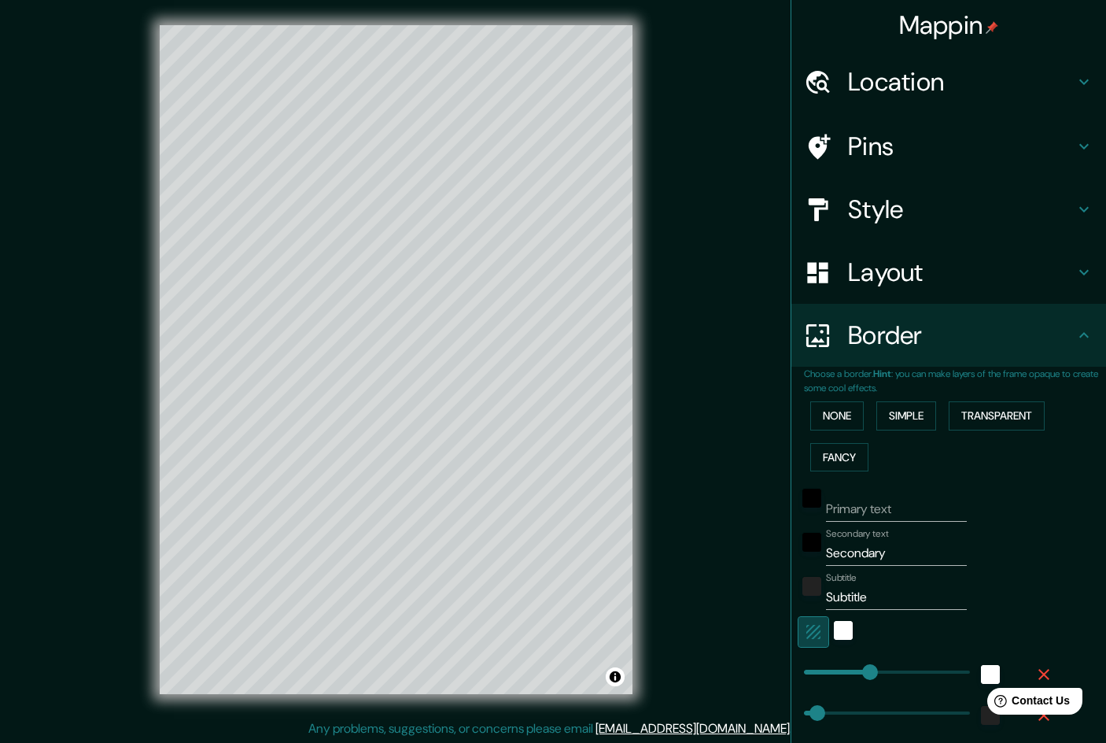
type input "48"
type input "24"
click at [816, 626] on icon "button" at bounding box center [813, 631] width 19 height 19
type input "240"
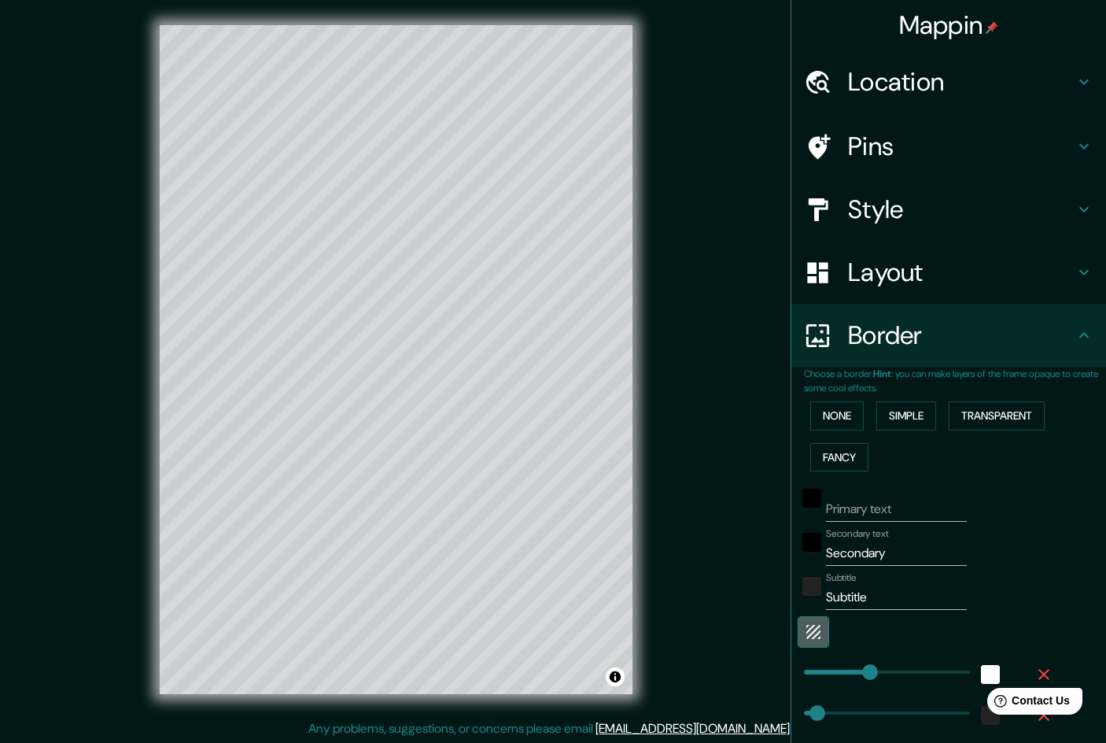
type input "48"
type input "24"
click at [816, 626] on icon "button" at bounding box center [813, 631] width 19 height 19
type input "240"
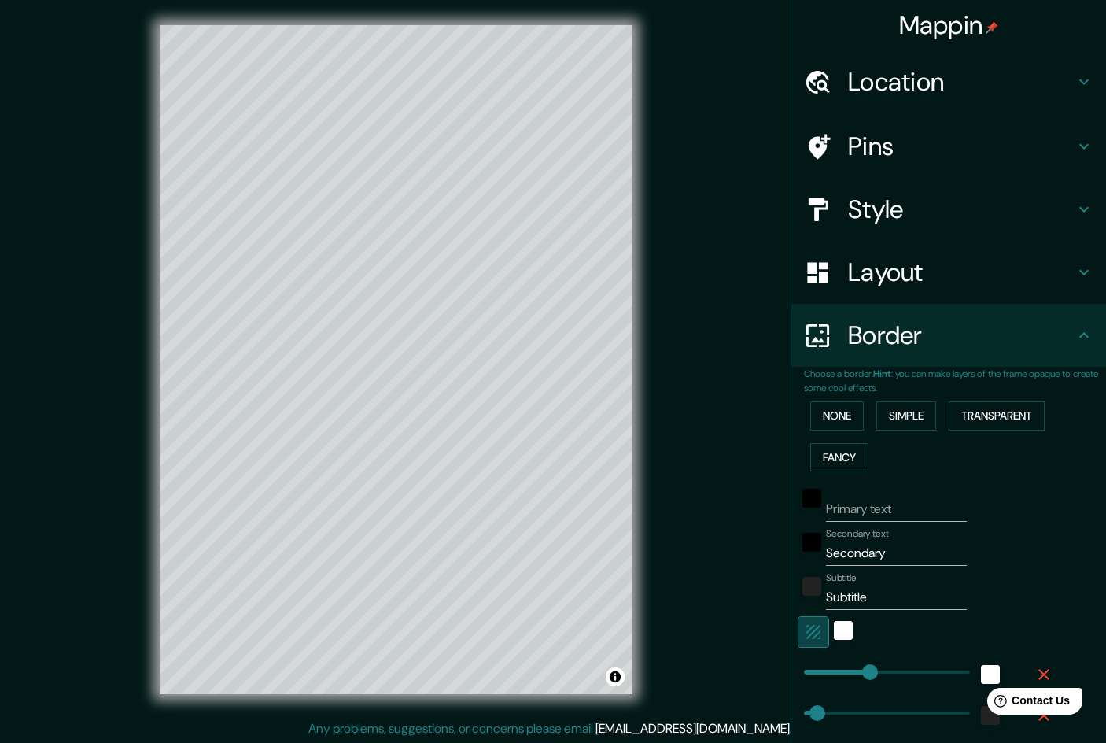
type input "48"
type input "24"
click at [816, 627] on icon "button" at bounding box center [813, 631] width 19 height 19
type input "240"
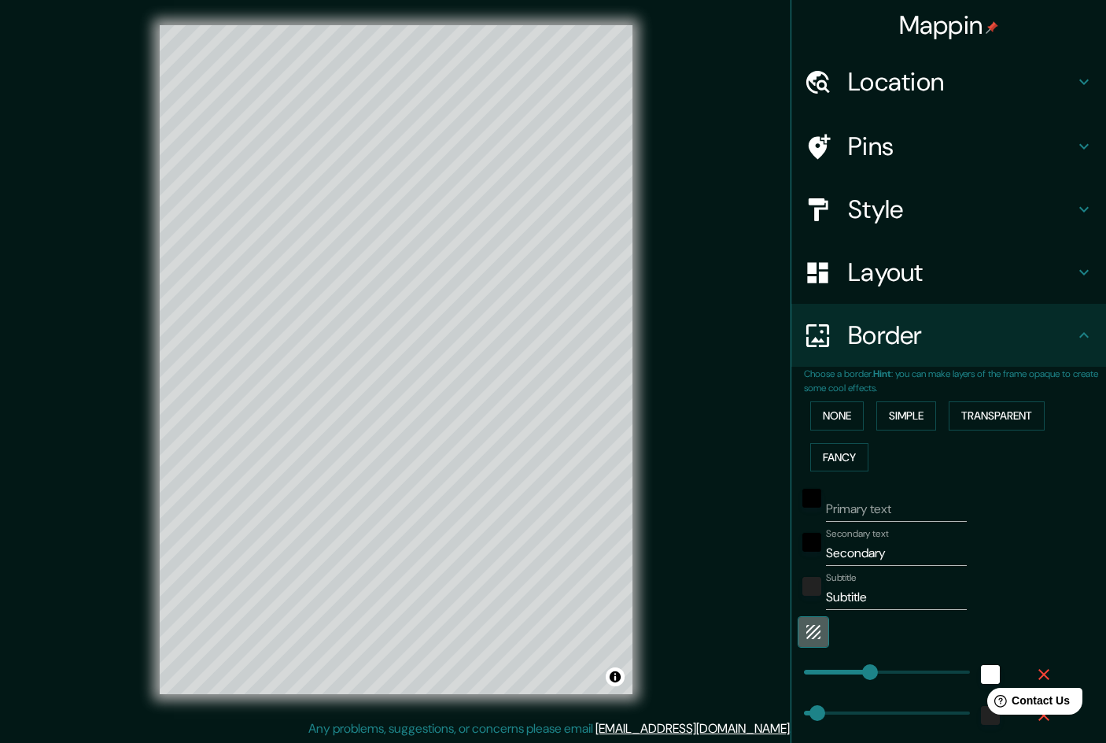
type input "48"
type input "24"
type input "137"
drag, startPoint x: 862, startPoint y: 668, endPoint x: 842, endPoint y: 667, distance: 19.7
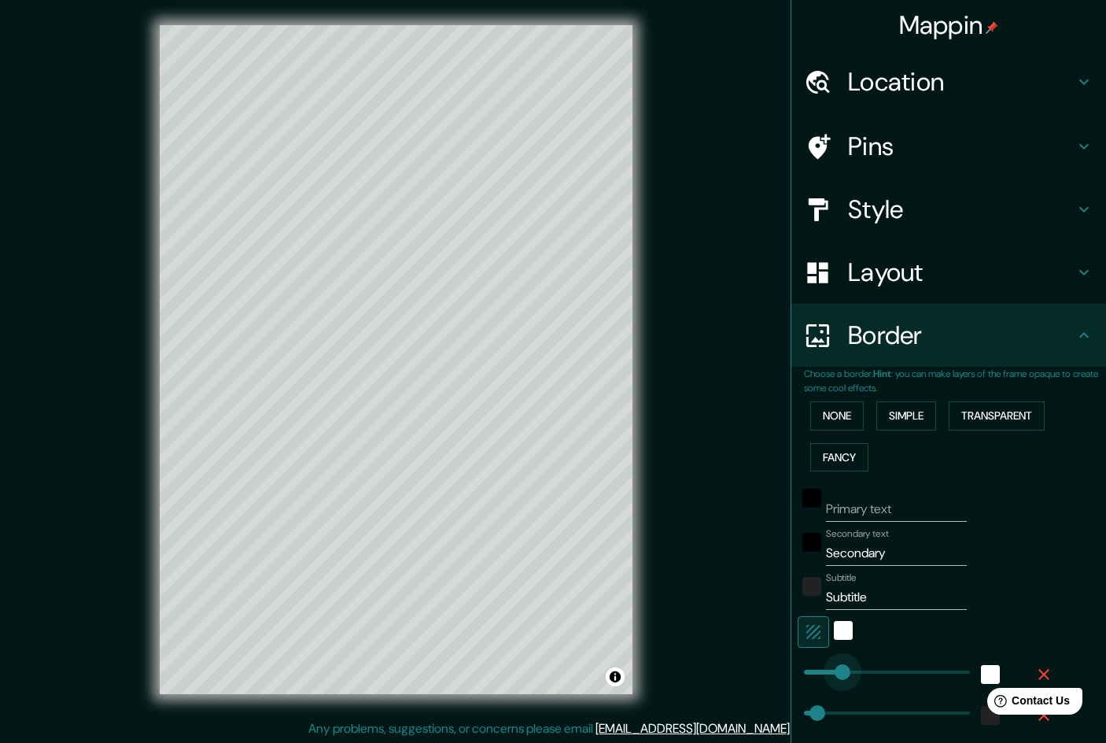
type input "48"
type input "24"
type input "103"
drag, startPoint x: 842, startPoint y: 667, endPoint x: 833, endPoint y: 667, distance: 9.4
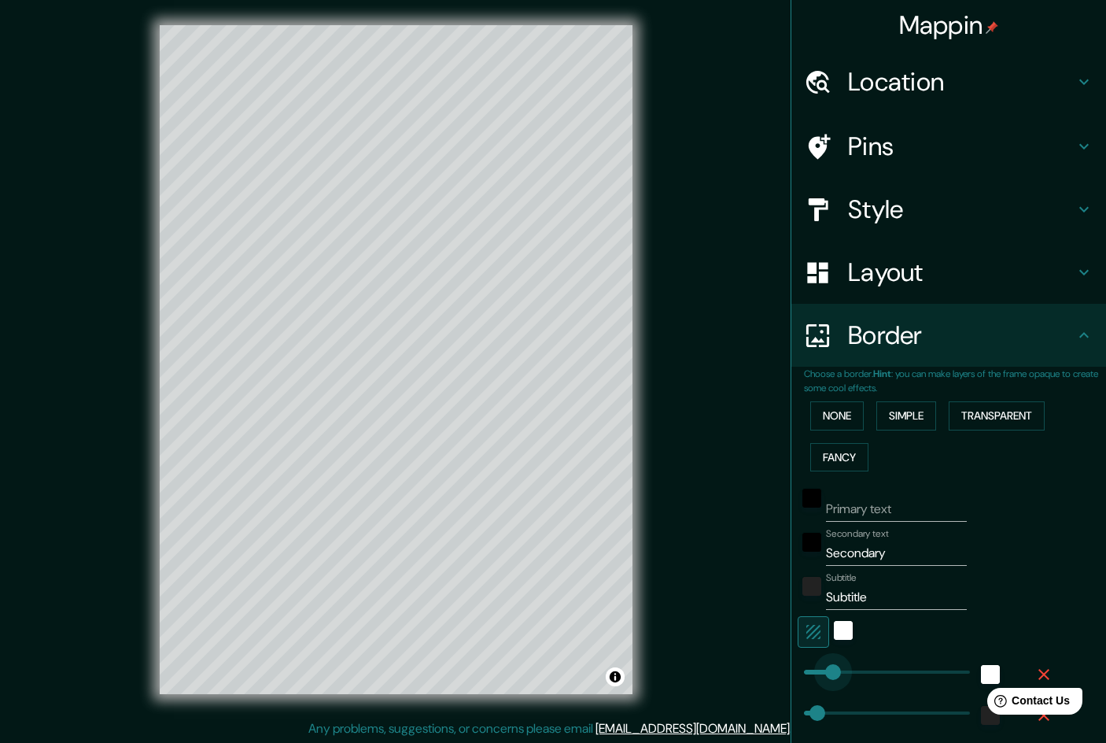
type input "48"
type input "24"
type input "103"
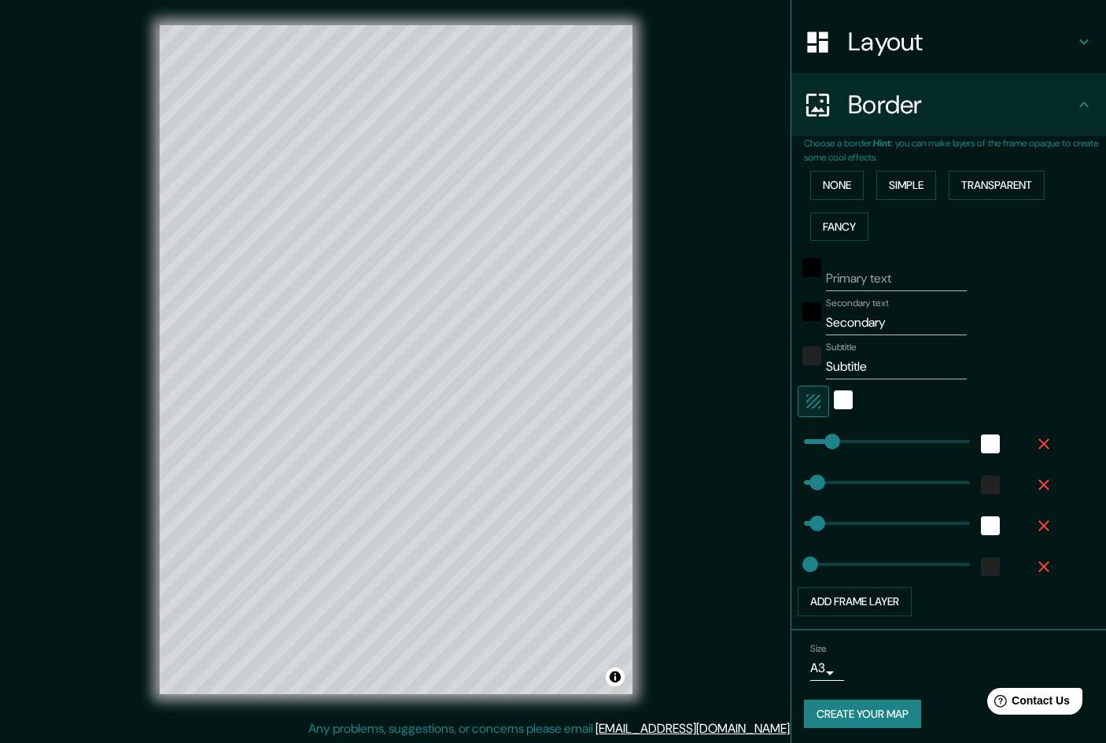
scroll to position [229, 0]
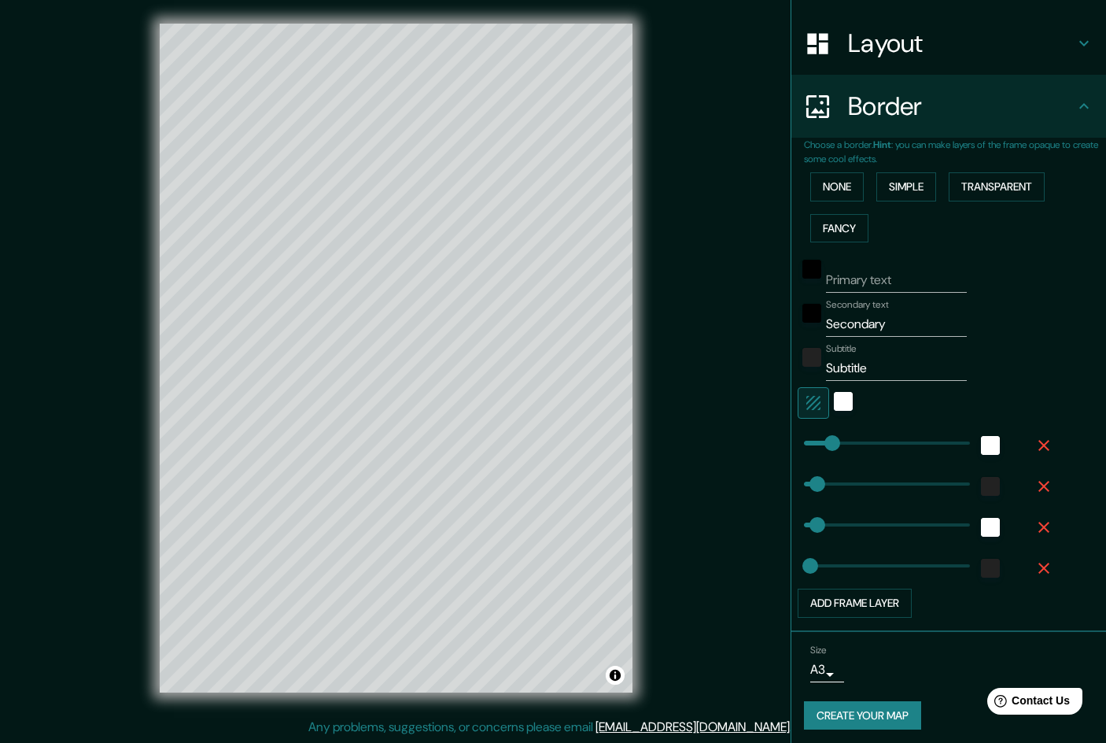
type input "24"
type input "48"
type input "24"
type input "48"
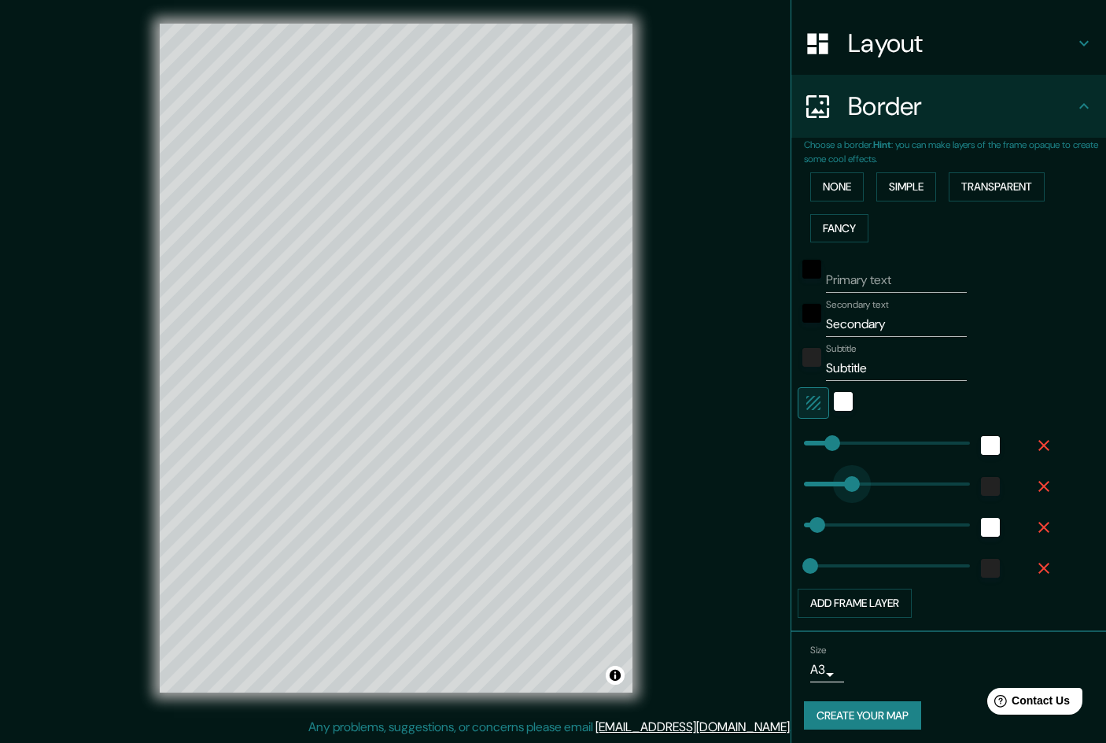
type input "205"
drag, startPoint x: 819, startPoint y: 482, endPoint x: 861, endPoint y: 485, distance: 41.9
type input "48"
type input "24"
type input "103"
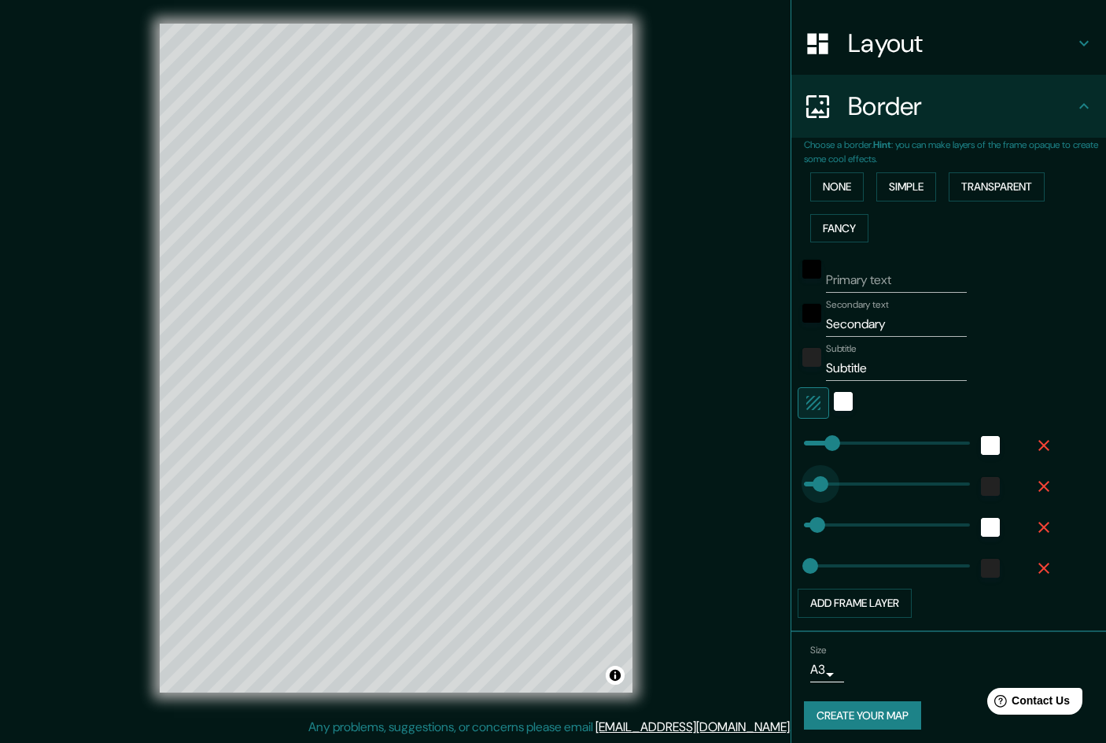
type input "57"
type input "48"
type input "24"
type input "103"
type input "148"
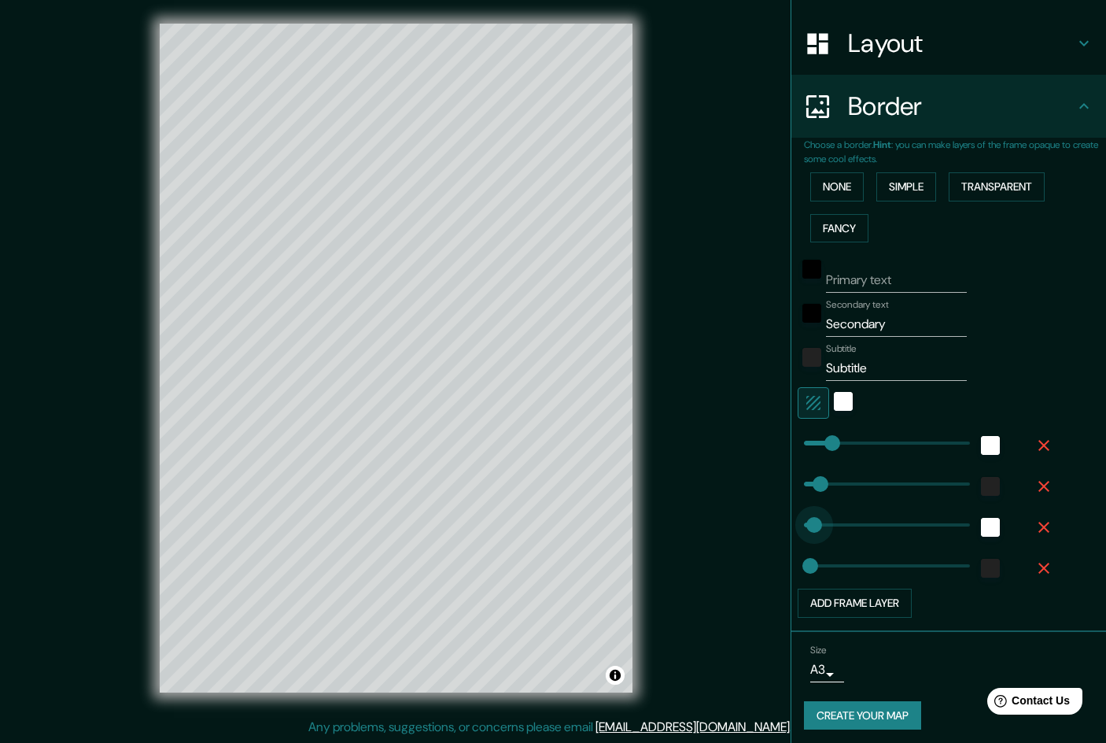
drag, startPoint x: 814, startPoint y: 521, endPoint x: 845, endPoint y: 521, distance: 30.7
type input "24"
type input "103"
type input "37"
drag, startPoint x: 845, startPoint y: 521, endPoint x: 809, endPoint y: 518, distance: 36.3
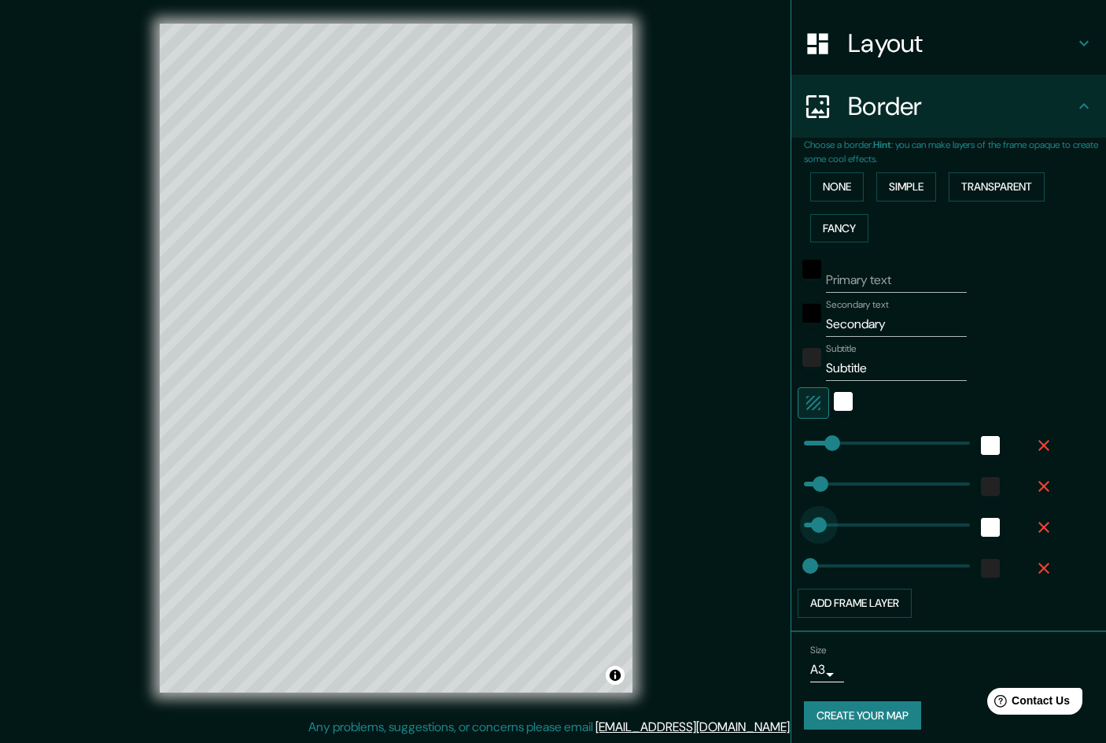
type input "24"
type input "103"
type input "49"
drag, startPoint x: 809, startPoint y: 518, endPoint x: 818, endPoint y: 518, distance: 9.4
type input "24"
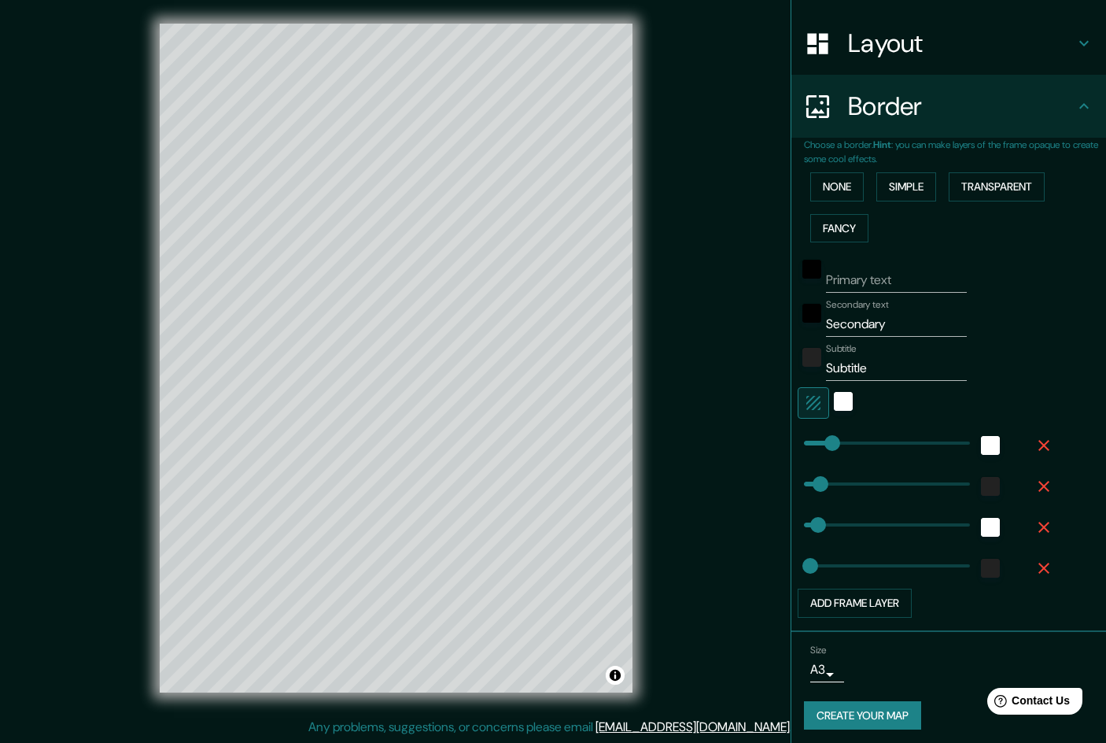
type input "103"
type input "51"
type input "24"
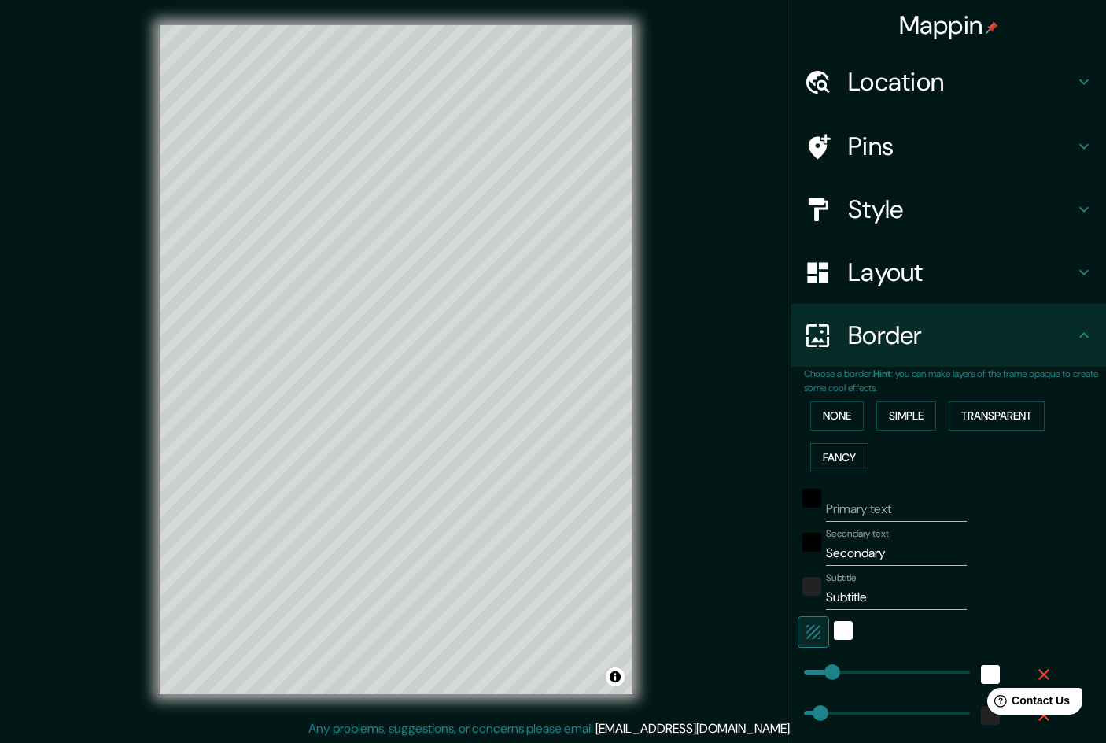
scroll to position [0, 0]
